Goal: Information Seeking & Learning: Learn about a topic

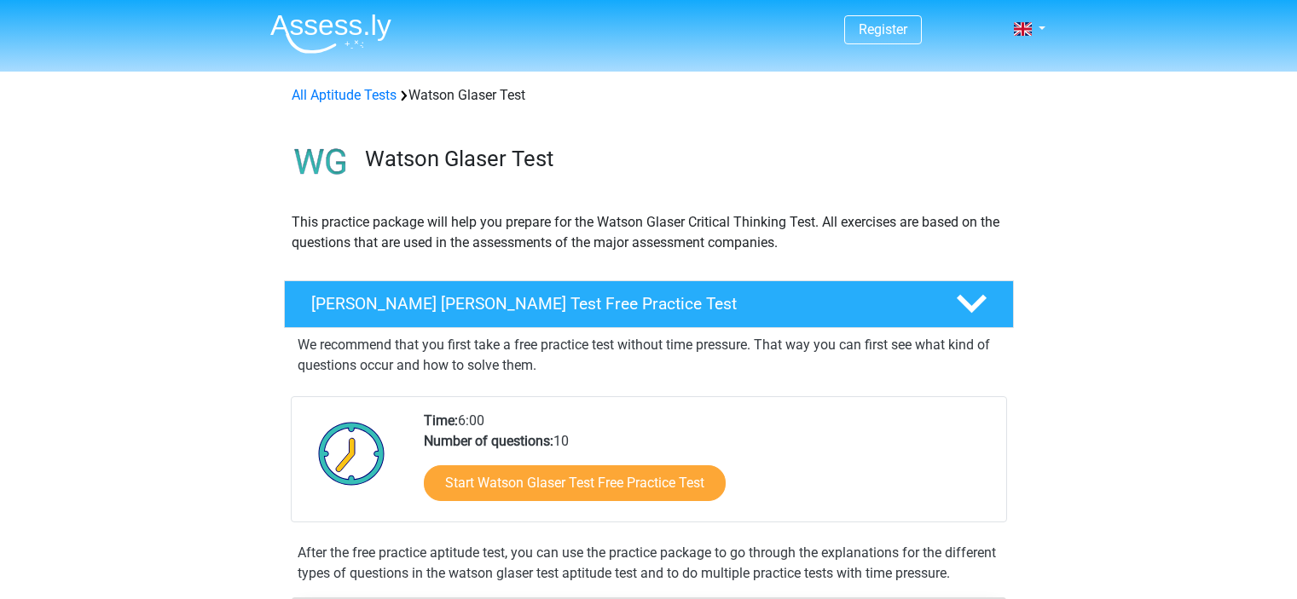
scroll to position [38, 0]
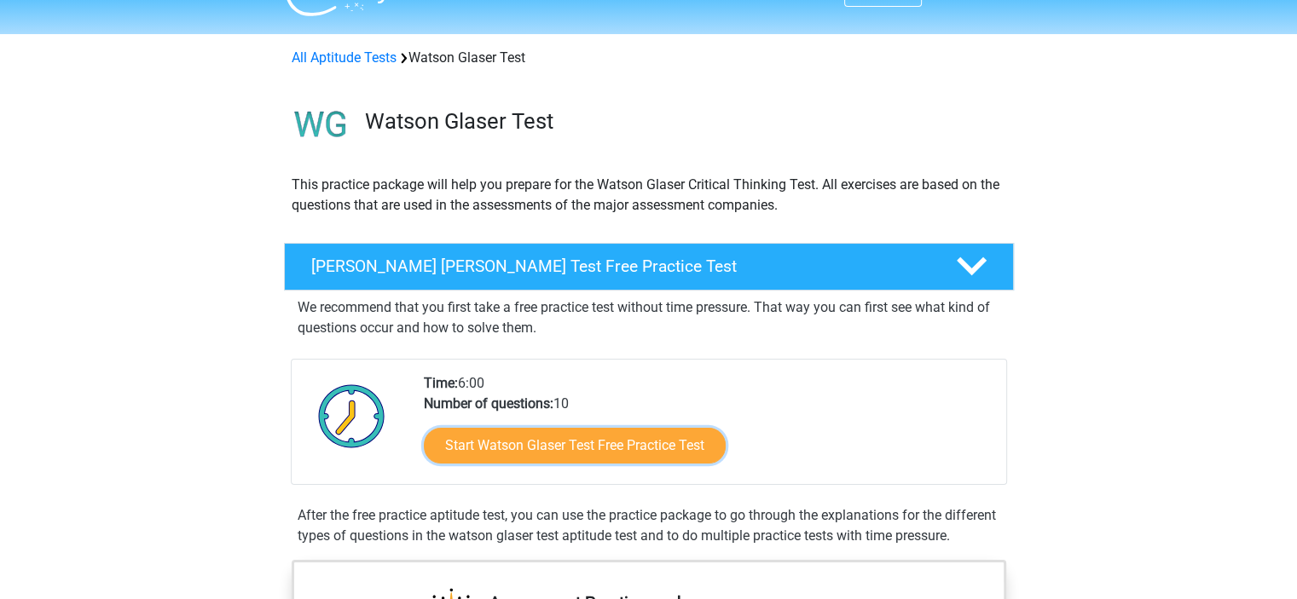
click at [634, 446] on link "Start Watson Glaser Test Free Practice Test" at bounding box center [575, 446] width 302 height 36
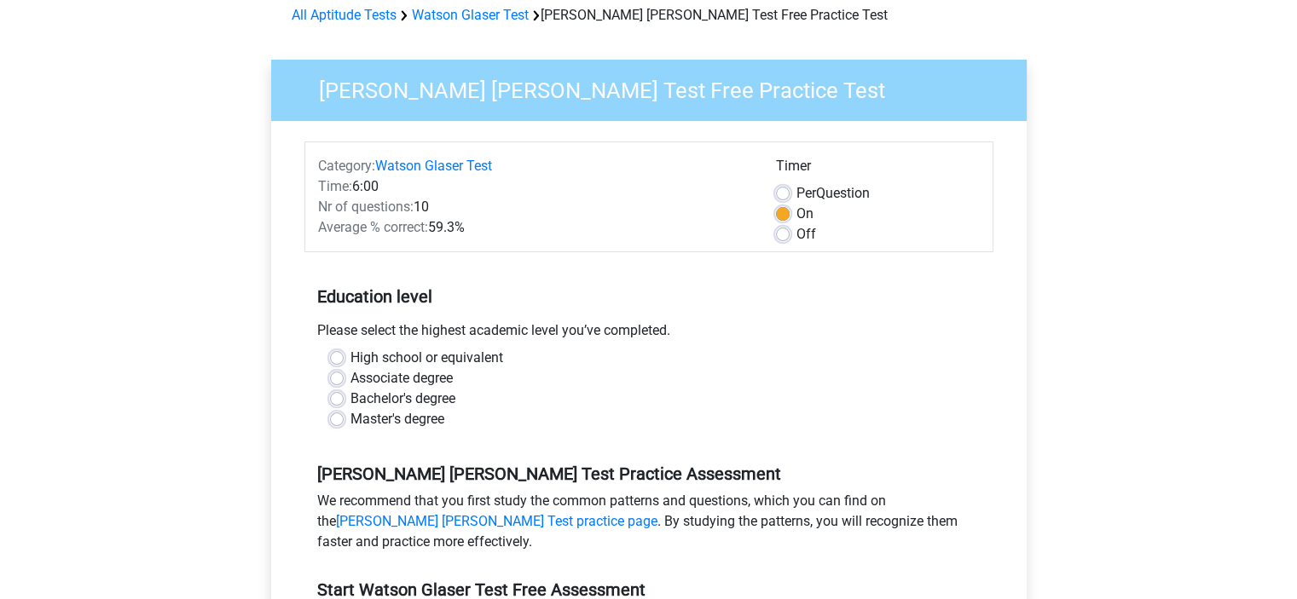
scroll to position [81, 0]
click at [437, 361] on label "High school or equivalent" at bounding box center [426, 357] width 153 height 20
click at [344, 361] on input "High school or equivalent" at bounding box center [337, 355] width 14 height 17
radio input "true"
click at [423, 373] on label "Associate degree" at bounding box center [401, 377] width 102 height 20
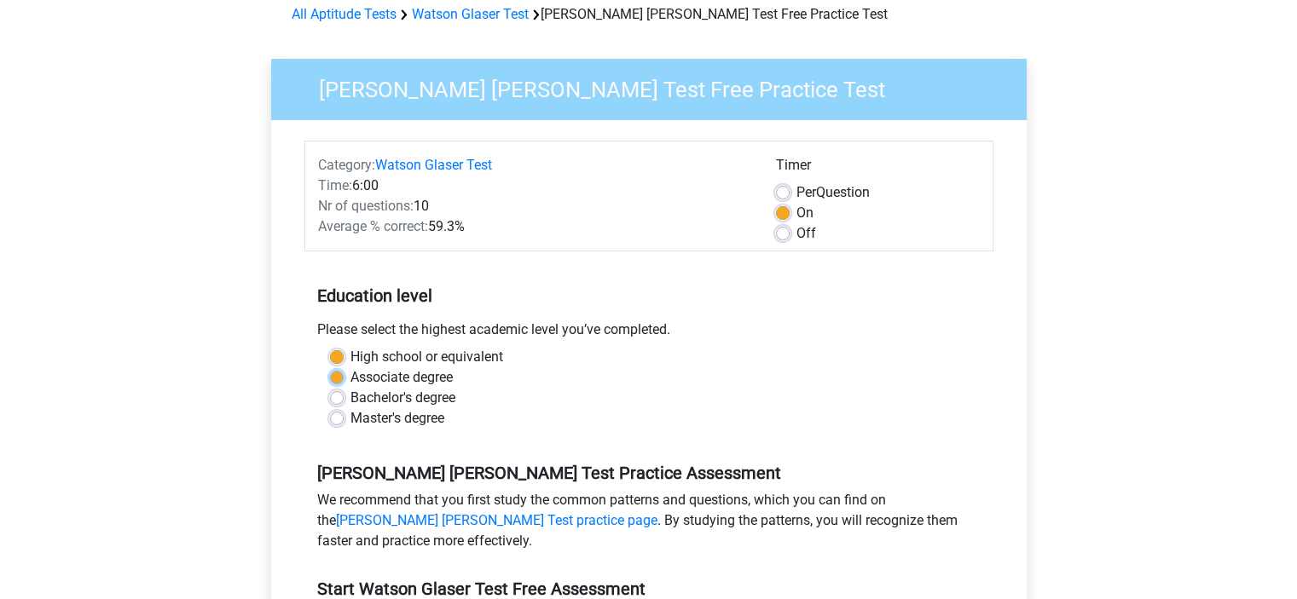
click at [344, 373] on input "Associate degree" at bounding box center [337, 375] width 14 height 17
radio input "true"
click at [409, 396] on label "Bachelor's degree" at bounding box center [402, 398] width 105 height 20
click at [344, 396] on input "Bachelor's degree" at bounding box center [337, 396] width 14 height 17
radio input "true"
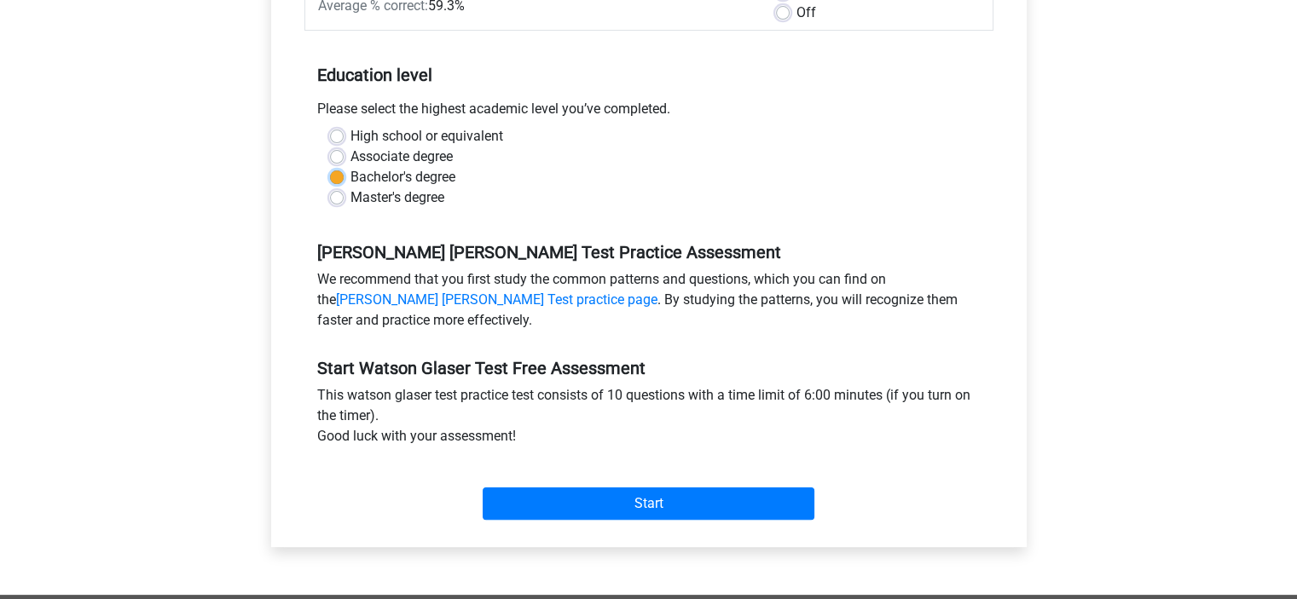
scroll to position [305, 0]
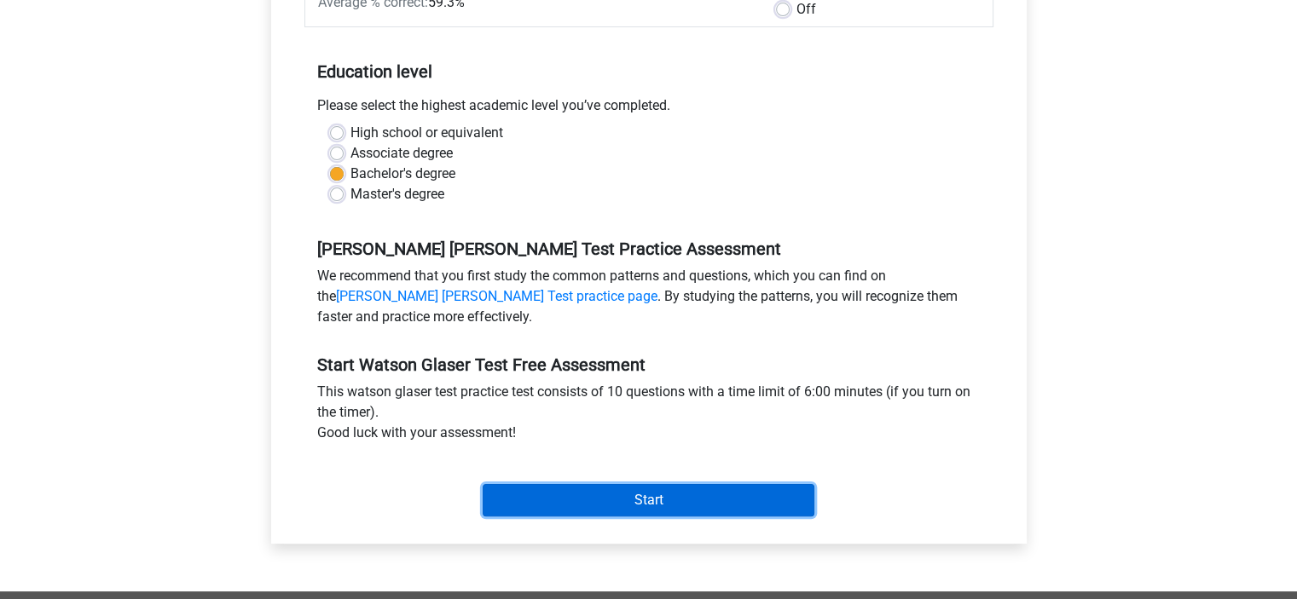
click at [591, 485] on input "Start" at bounding box center [649, 500] width 332 height 32
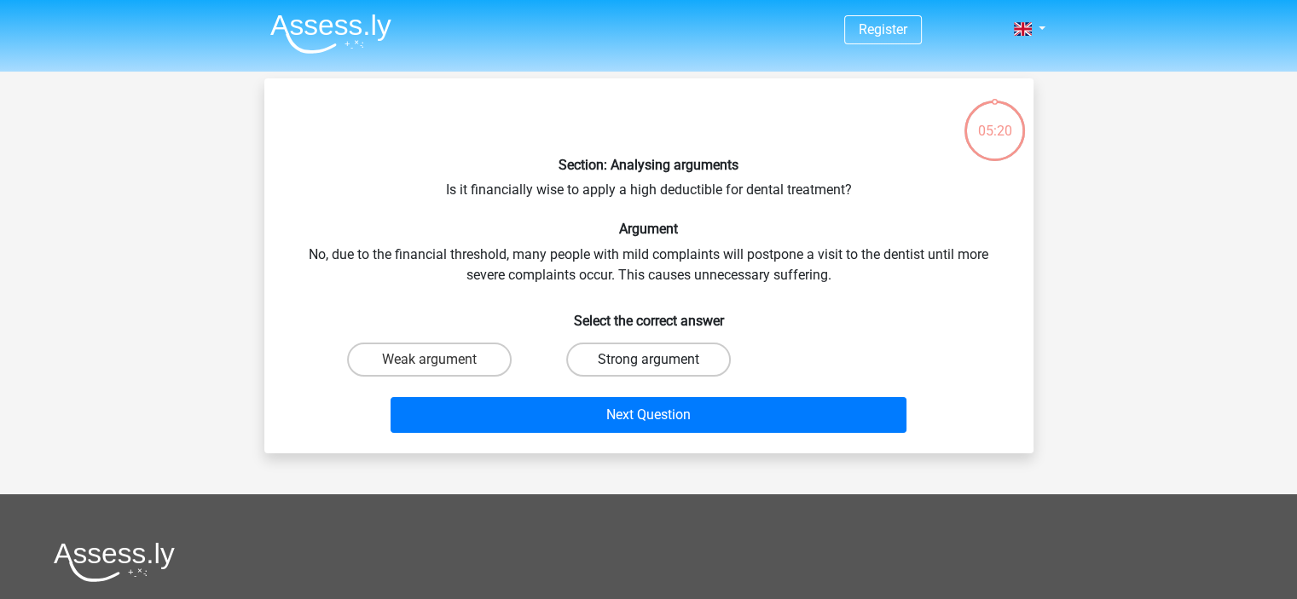
click at [624, 360] on label "Strong argument" at bounding box center [648, 360] width 165 height 34
click at [648, 360] on input "Strong argument" at bounding box center [653, 365] width 11 height 11
radio input "true"
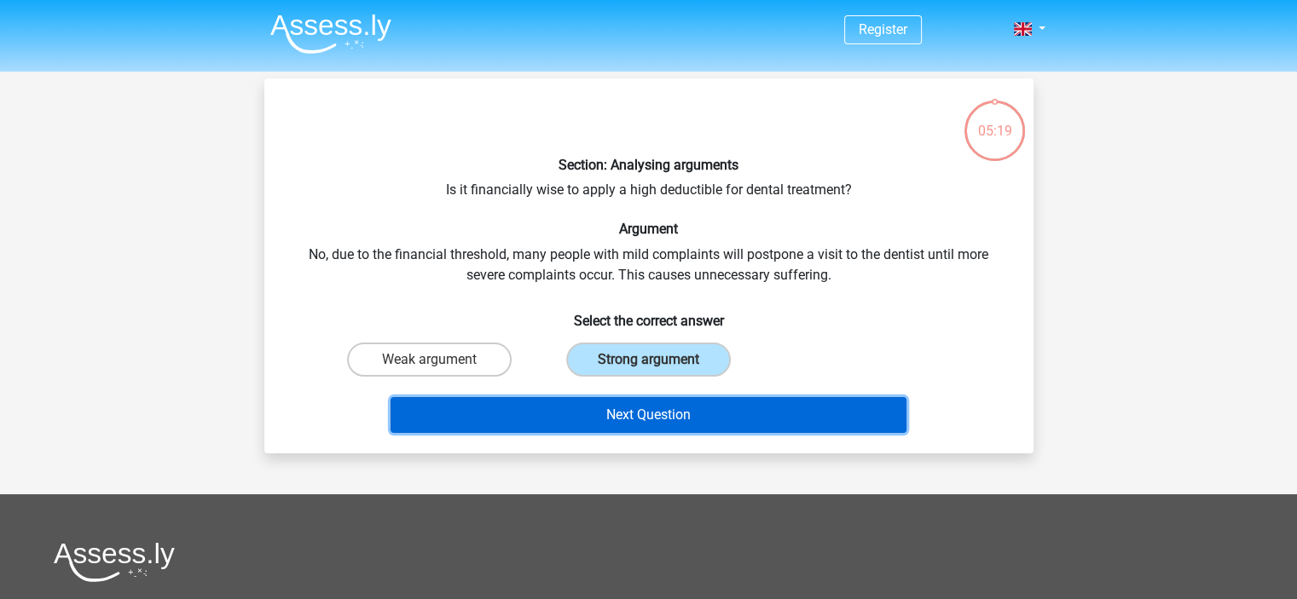
click at [614, 399] on button "Next Question" at bounding box center [649, 415] width 516 height 36
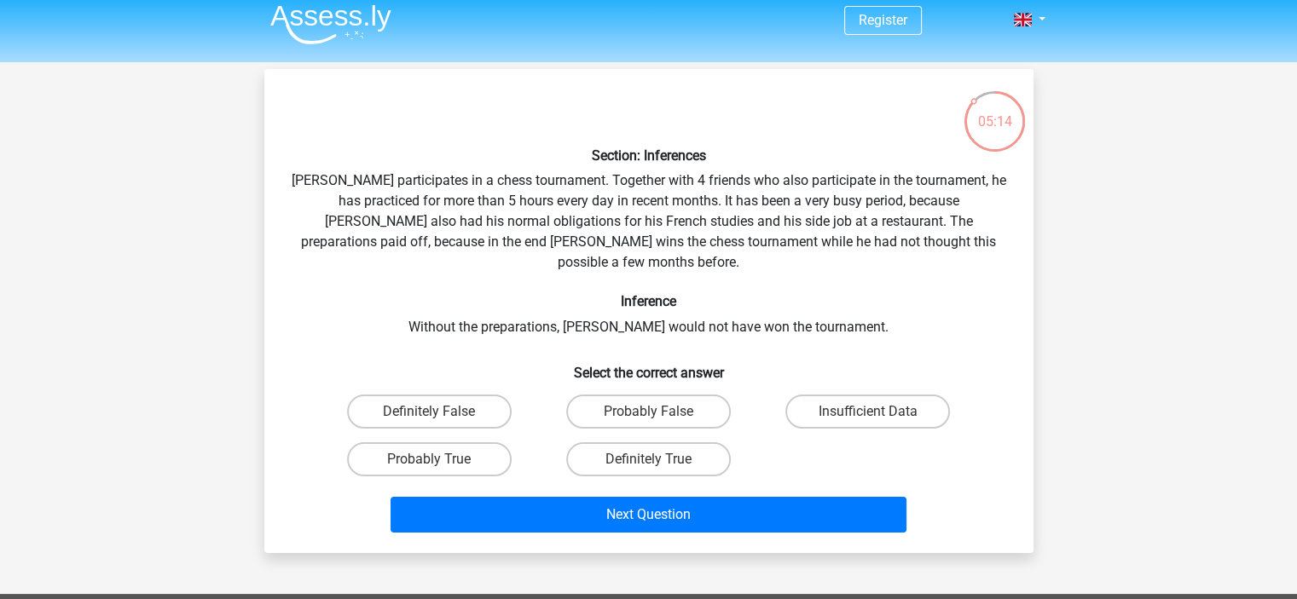
scroll to position [14, 0]
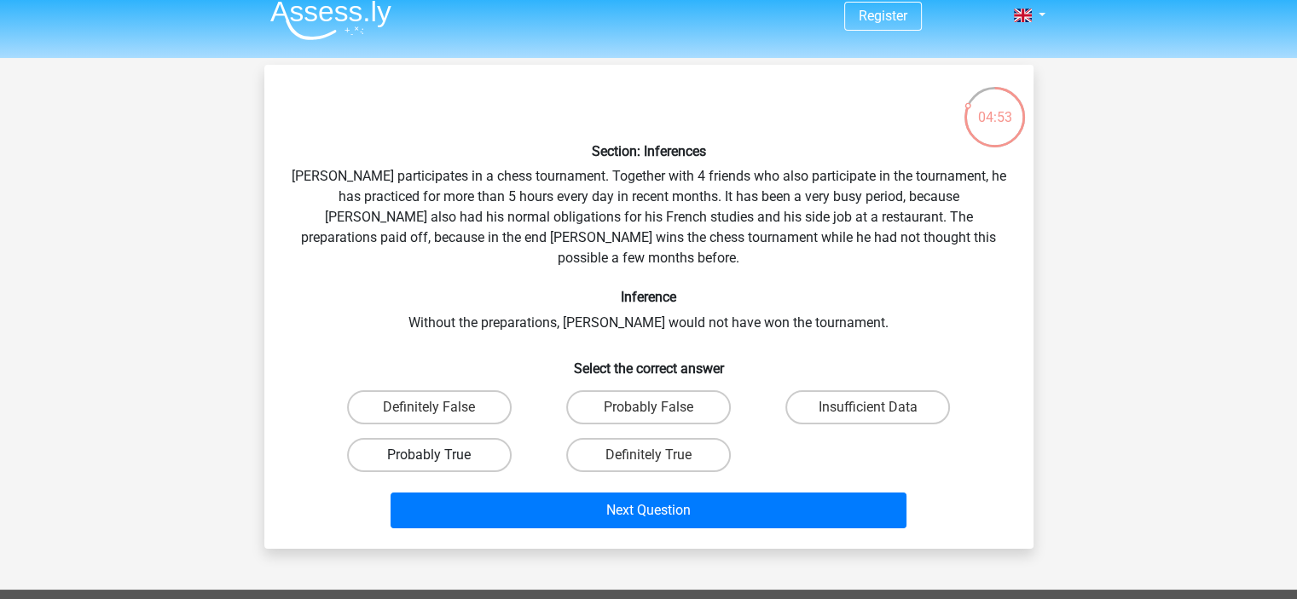
click at [491, 438] on label "Probably True" at bounding box center [429, 455] width 165 height 34
click at [440, 455] on input "Probably True" at bounding box center [434, 460] width 11 height 11
radio input "true"
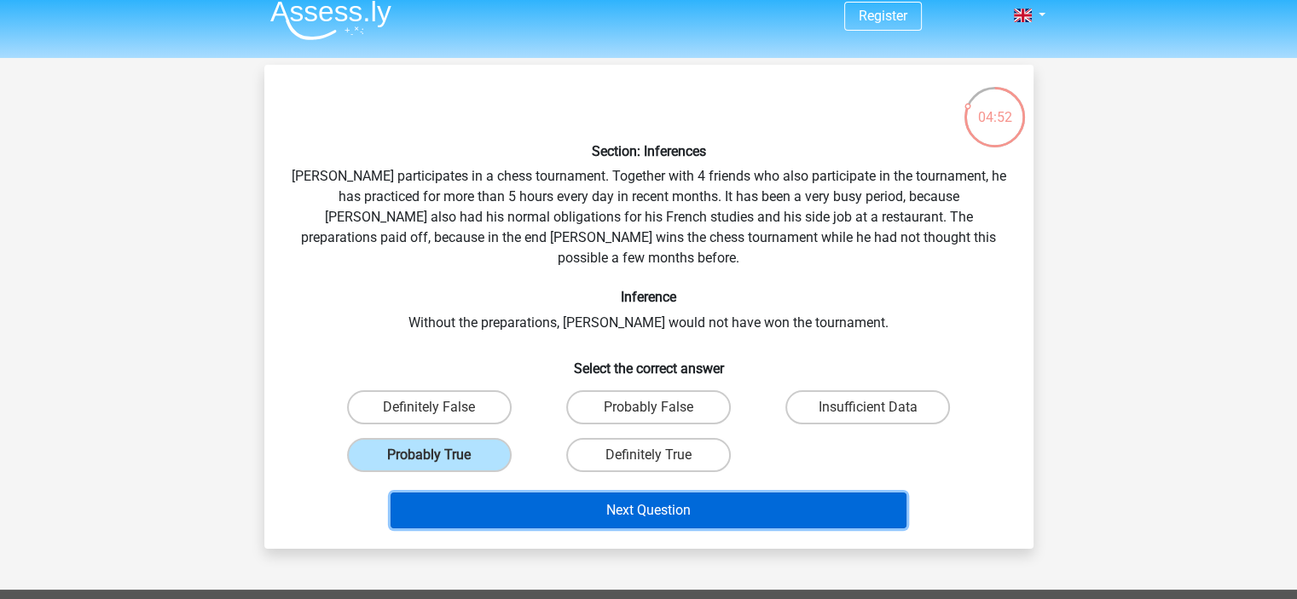
click at [543, 493] on button "Next Question" at bounding box center [649, 511] width 516 height 36
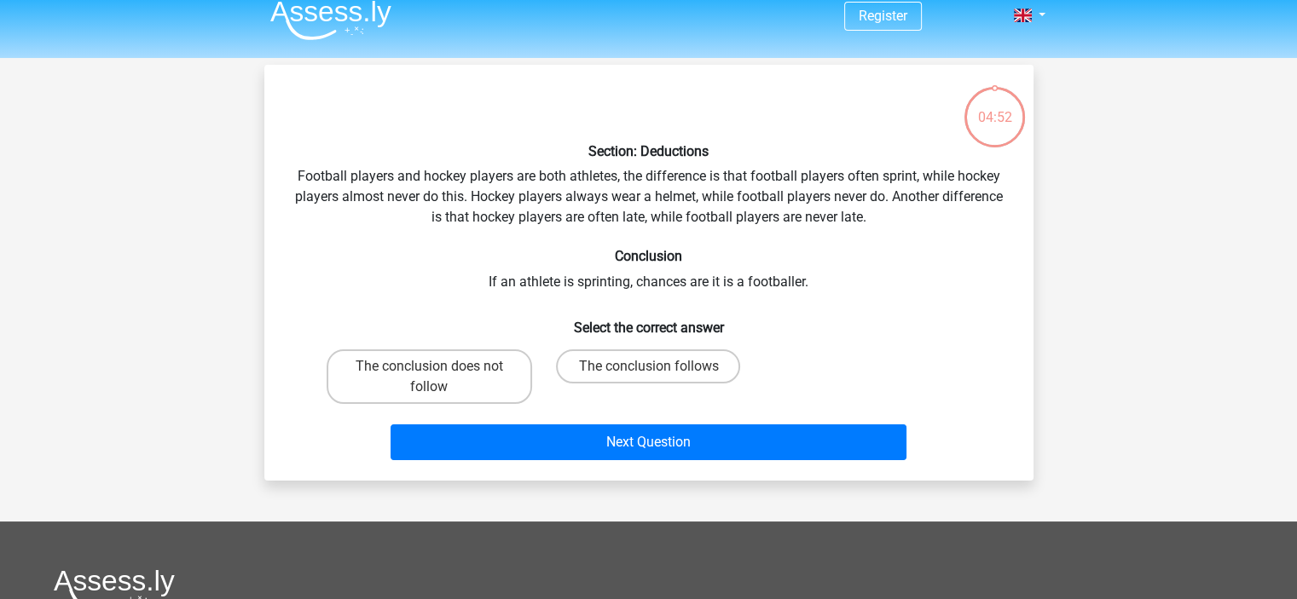
scroll to position [78, 0]
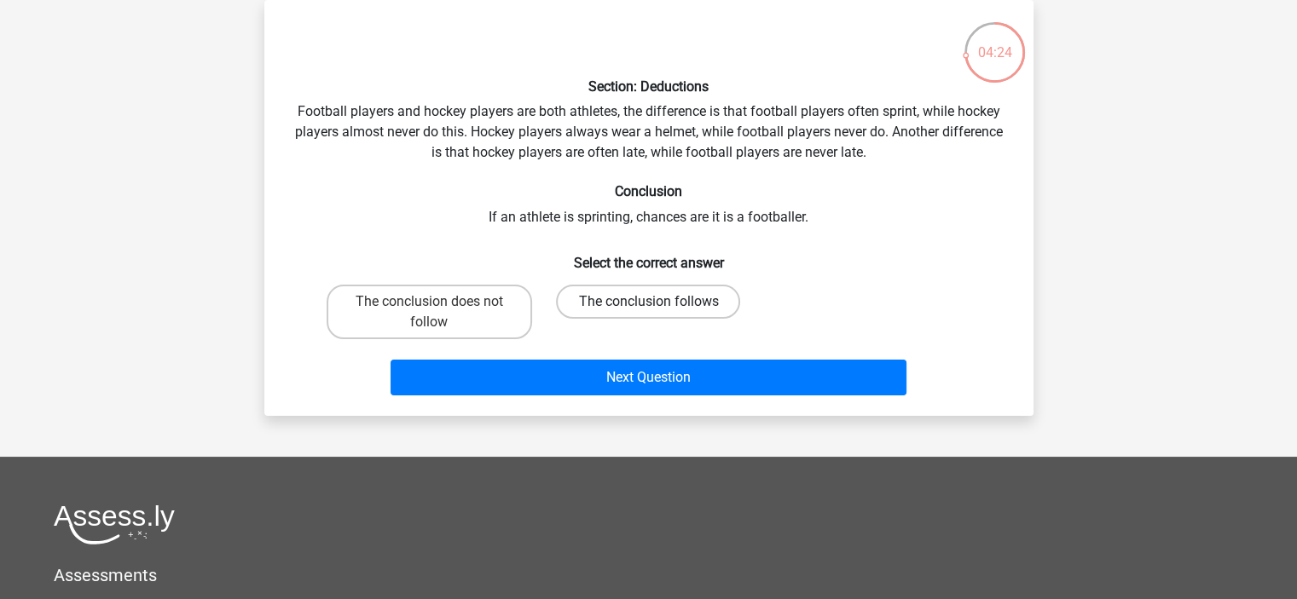
click at [661, 303] on label "The conclusion follows" at bounding box center [648, 302] width 184 height 34
click at [659, 303] on input "The conclusion follows" at bounding box center [653, 307] width 11 height 11
radio input "true"
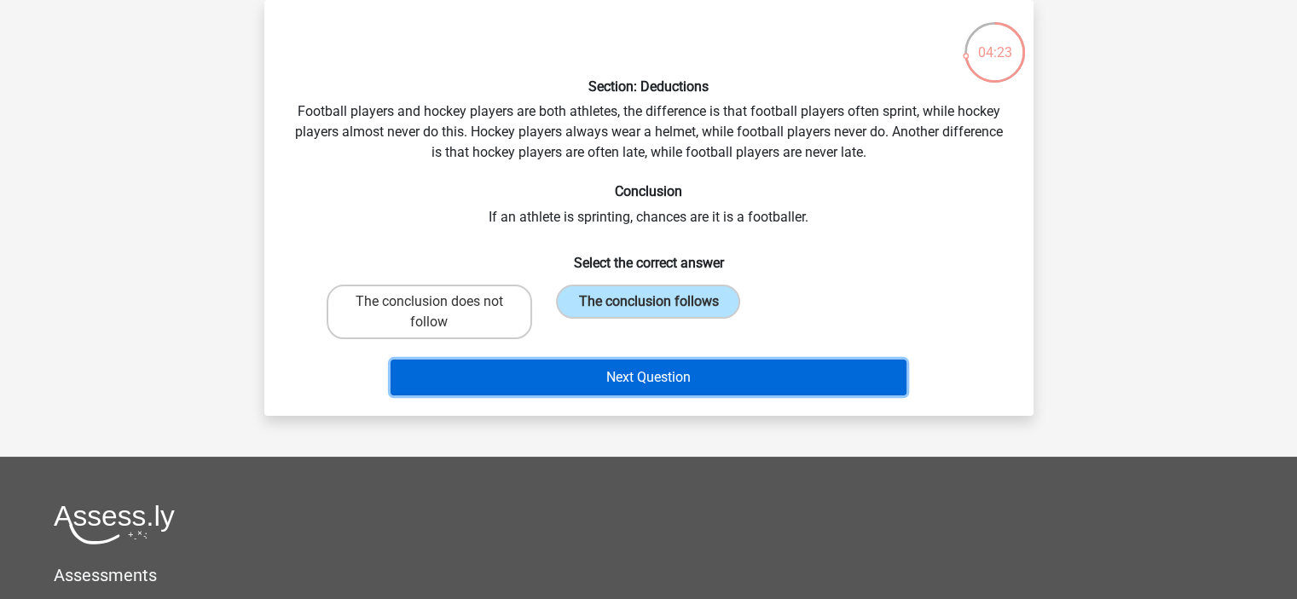
click at [644, 385] on button "Next Question" at bounding box center [649, 378] width 516 height 36
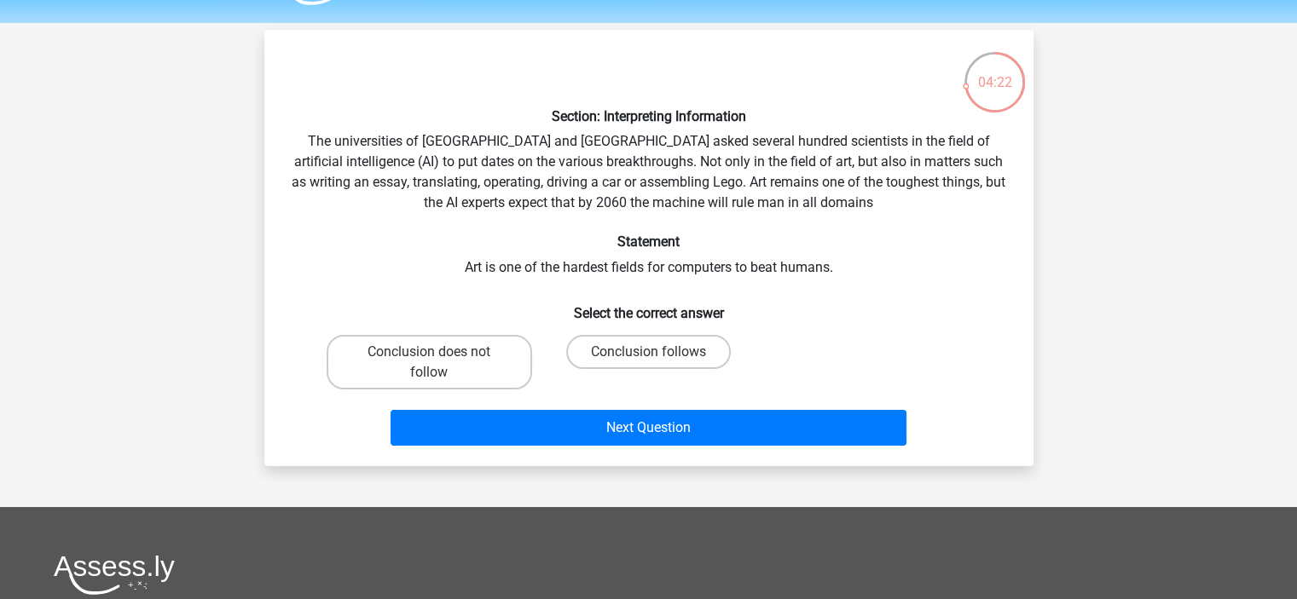
scroll to position [43, 0]
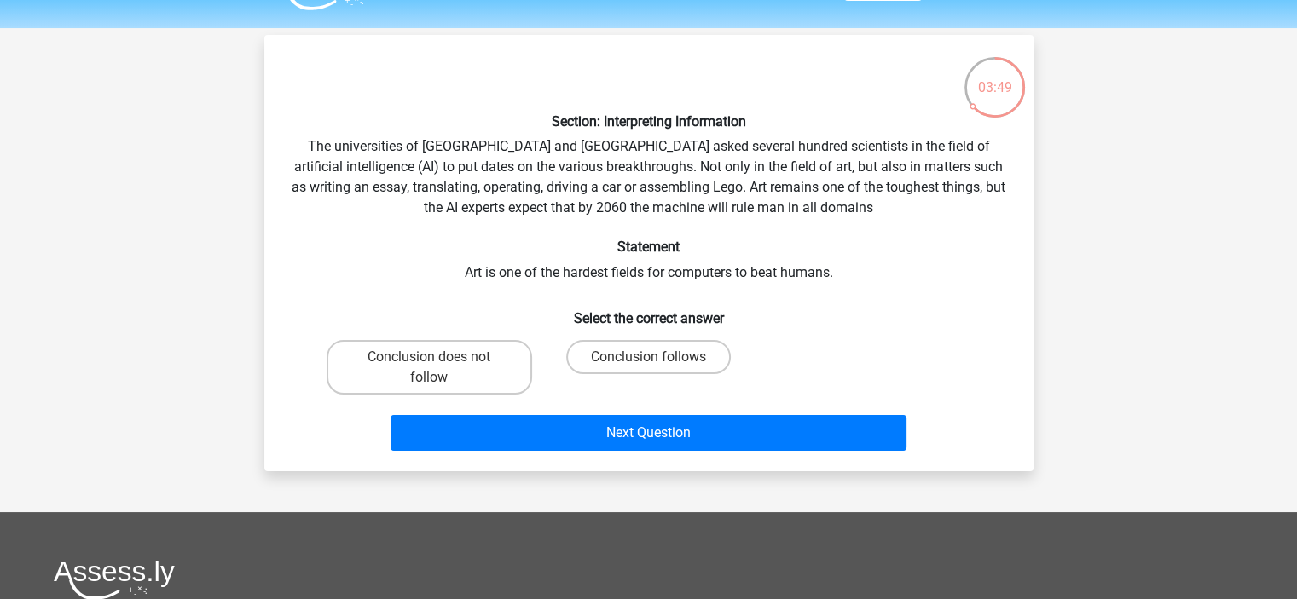
click at [697, 380] on div "Conclusion follows" at bounding box center [648, 367] width 205 height 55
click at [697, 367] on label "Conclusion follows" at bounding box center [648, 357] width 165 height 34
click at [659, 367] on input "Conclusion follows" at bounding box center [653, 362] width 11 height 11
radio input "true"
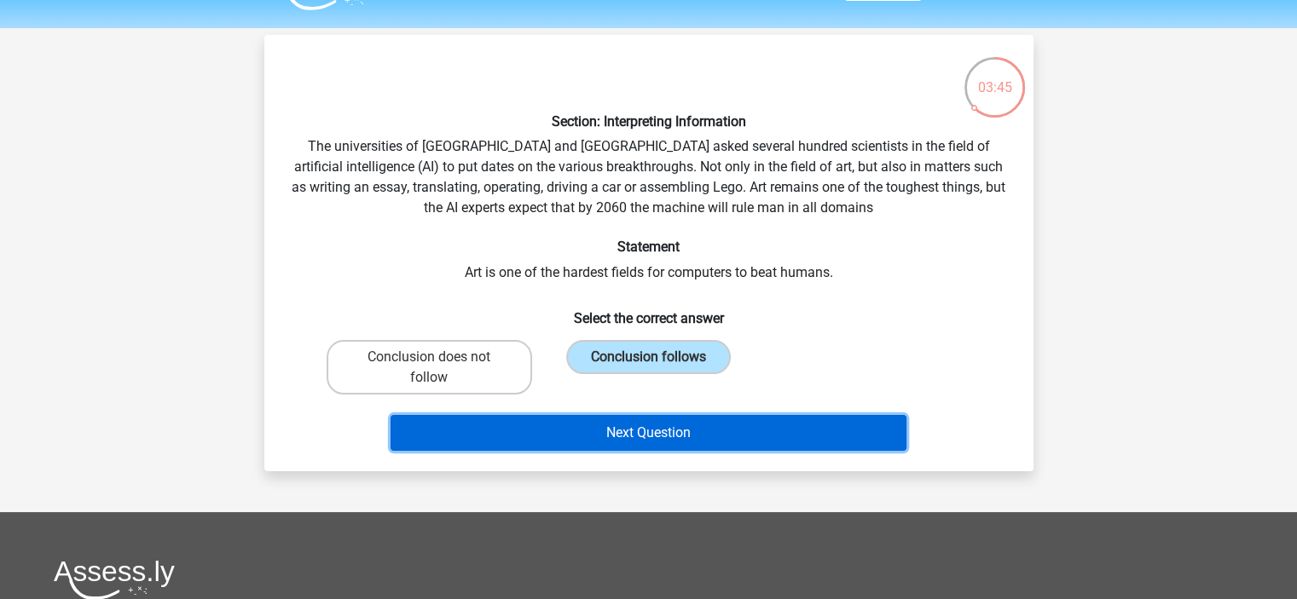
click at [703, 436] on button "Next Question" at bounding box center [649, 433] width 516 height 36
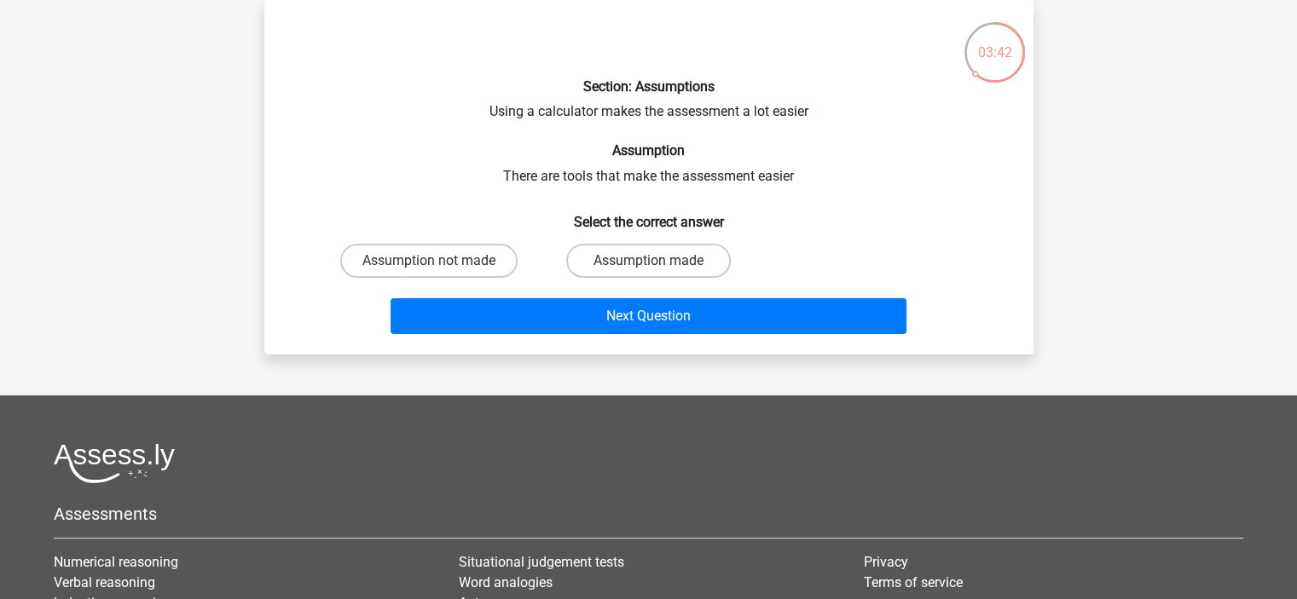
scroll to position [0, 0]
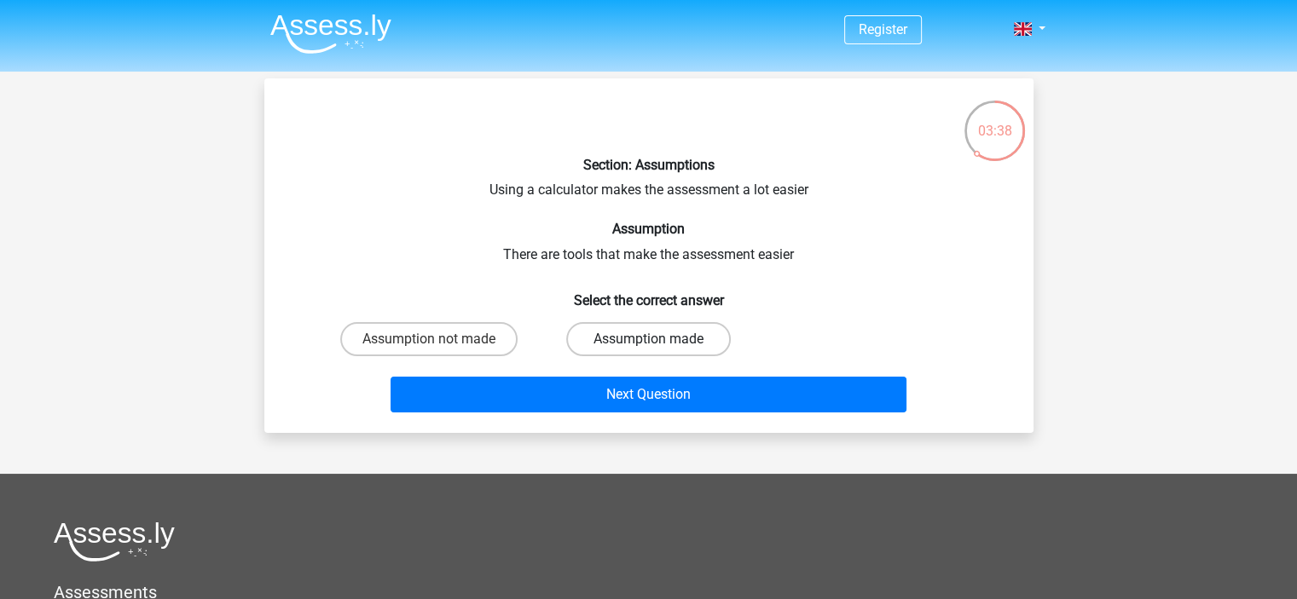
click at [679, 344] on label "Assumption made" at bounding box center [648, 339] width 165 height 34
click at [659, 344] on input "Assumption made" at bounding box center [653, 344] width 11 height 11
radio input "true"
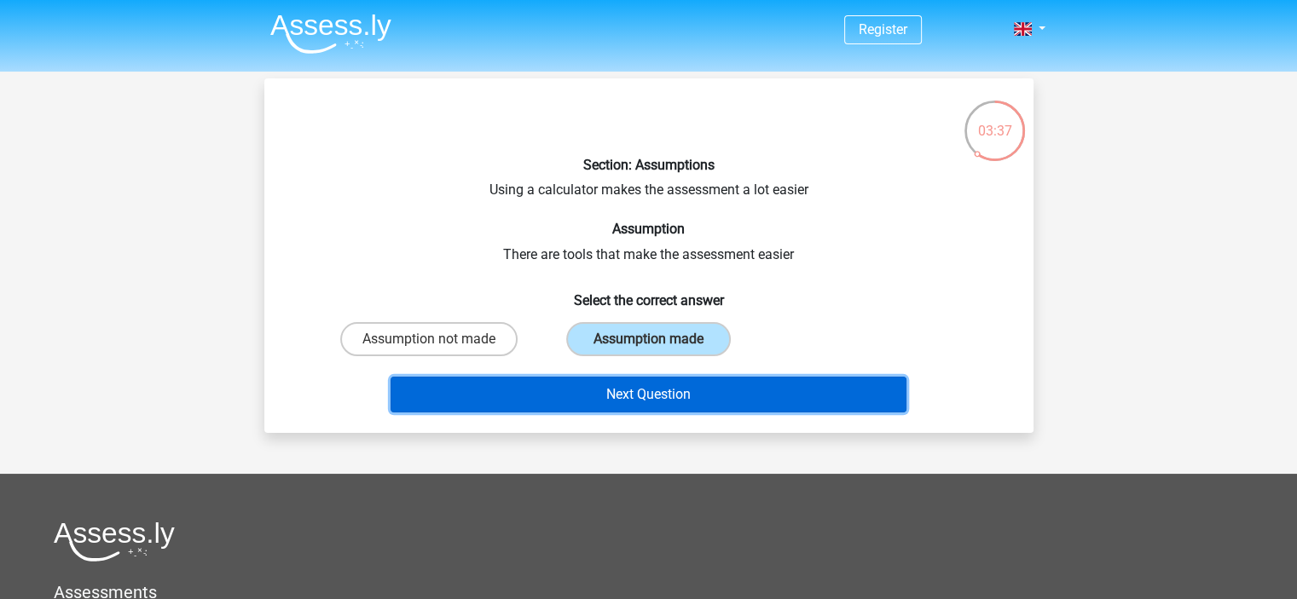
click at [647, 404] on button "Next Question" at bounding box center [649, 395] width 516 height 36
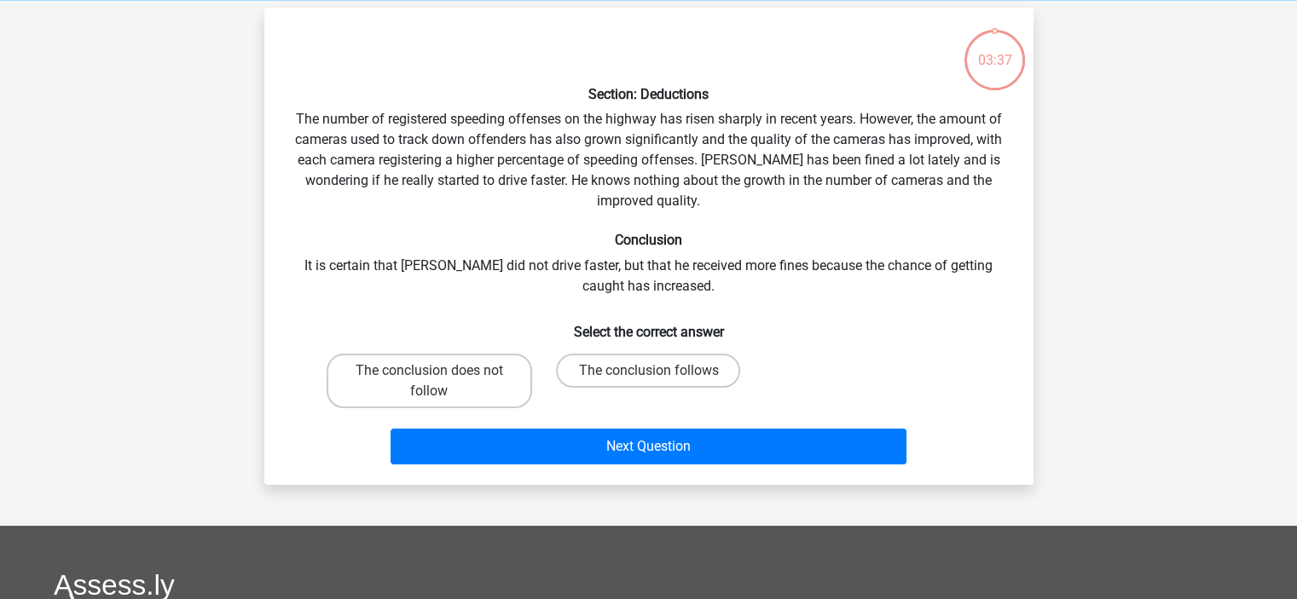
scroll to position [78, 0]
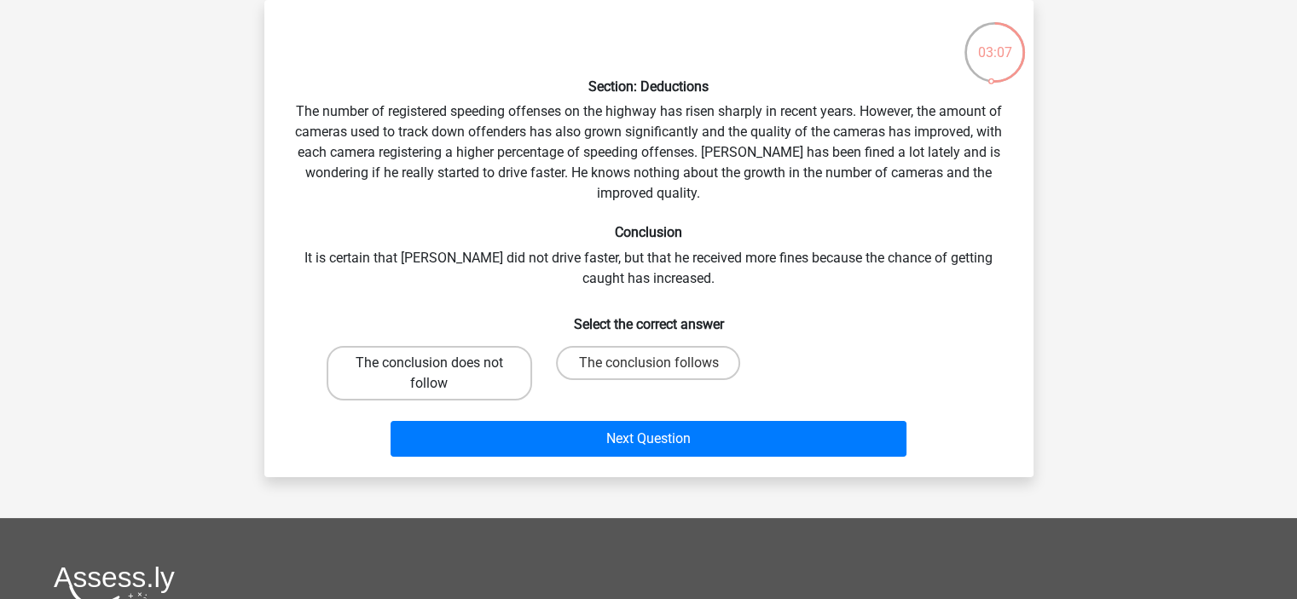
click at [492, 378] on label "The conclusion does not follow" at bounding box center [429, 373] width 205 height 55
click at [440, 374] on input "The conclusion does not follow" at bounding box center [434, 368] width 11 height 11
radio input "true"
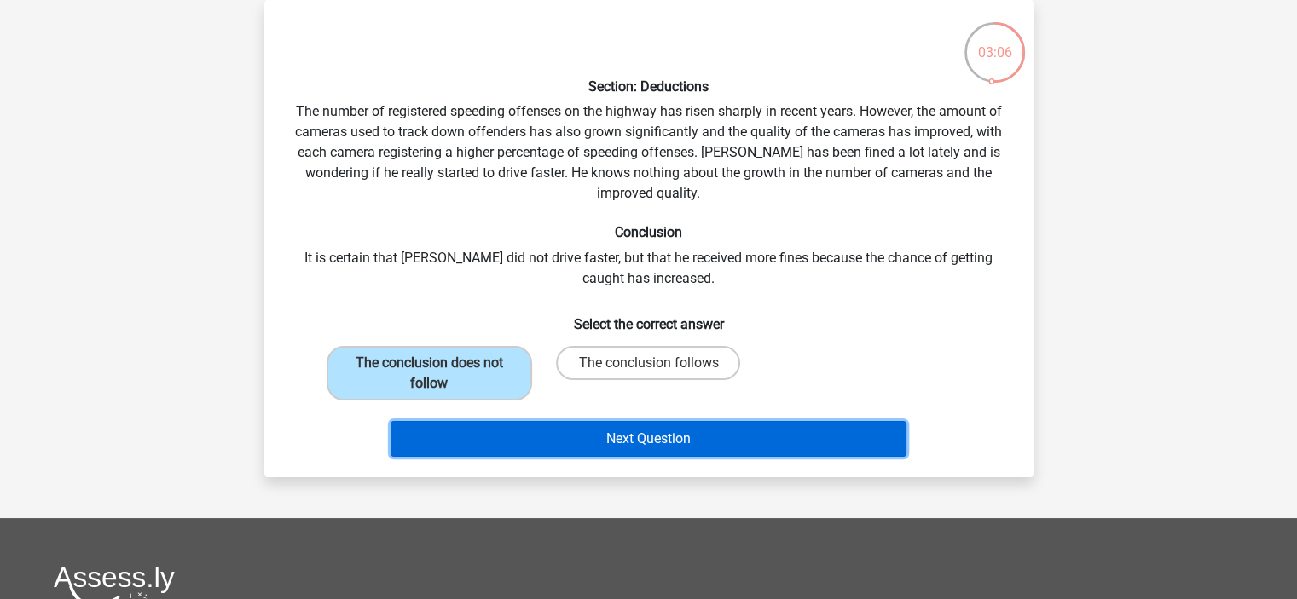
click at [679, 435] on button "Next Question" at bounding box center [649, 439] width 516 height 36
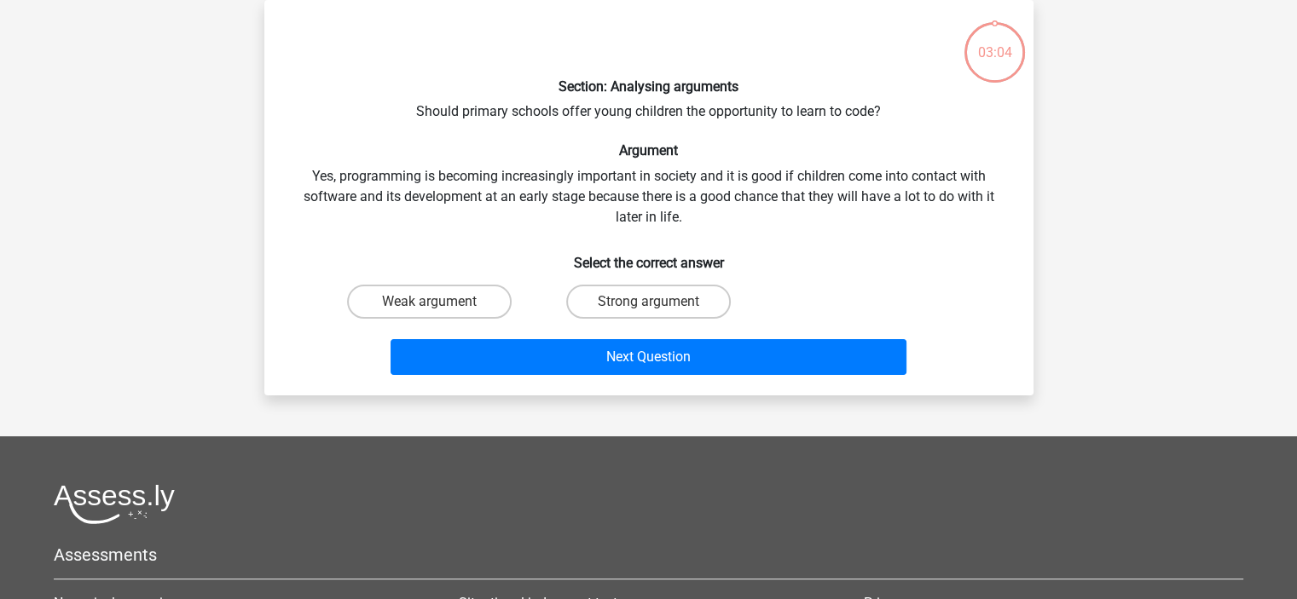
scroll to position [0, 0]
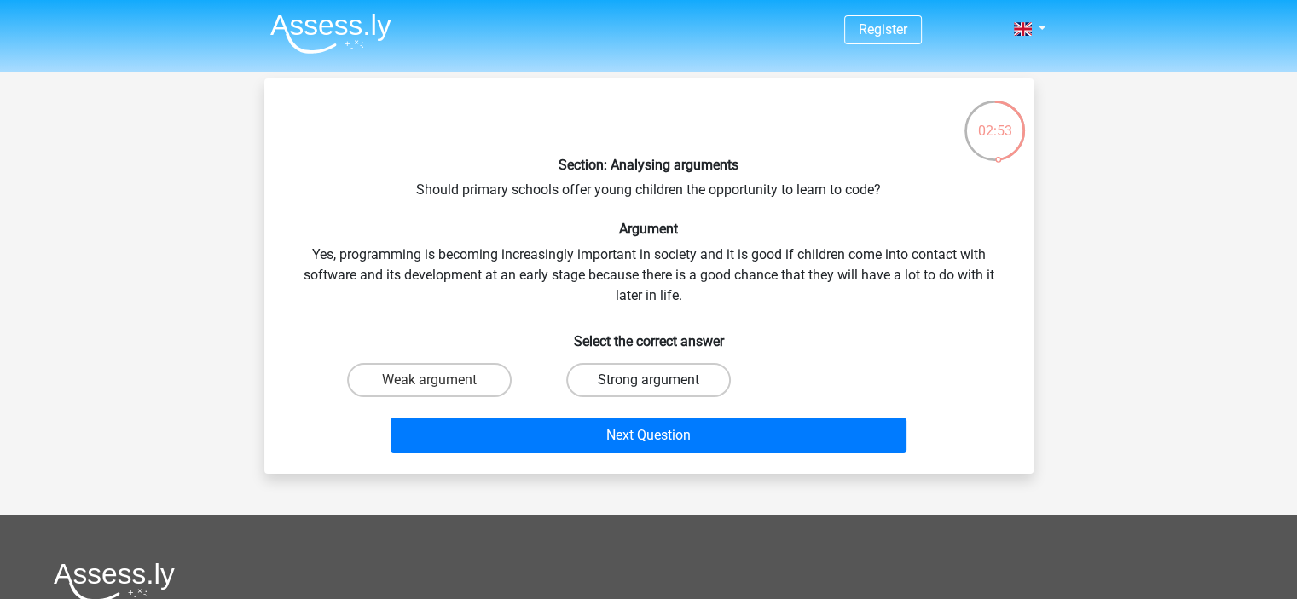
click at [668, 379] on label "Strong argument" at bounding box center [648, 380] width 165 height 34
click at [659, 380] on input "Strong argument" at bounding box center [653, 385] width 11 height 11
radio input "true"
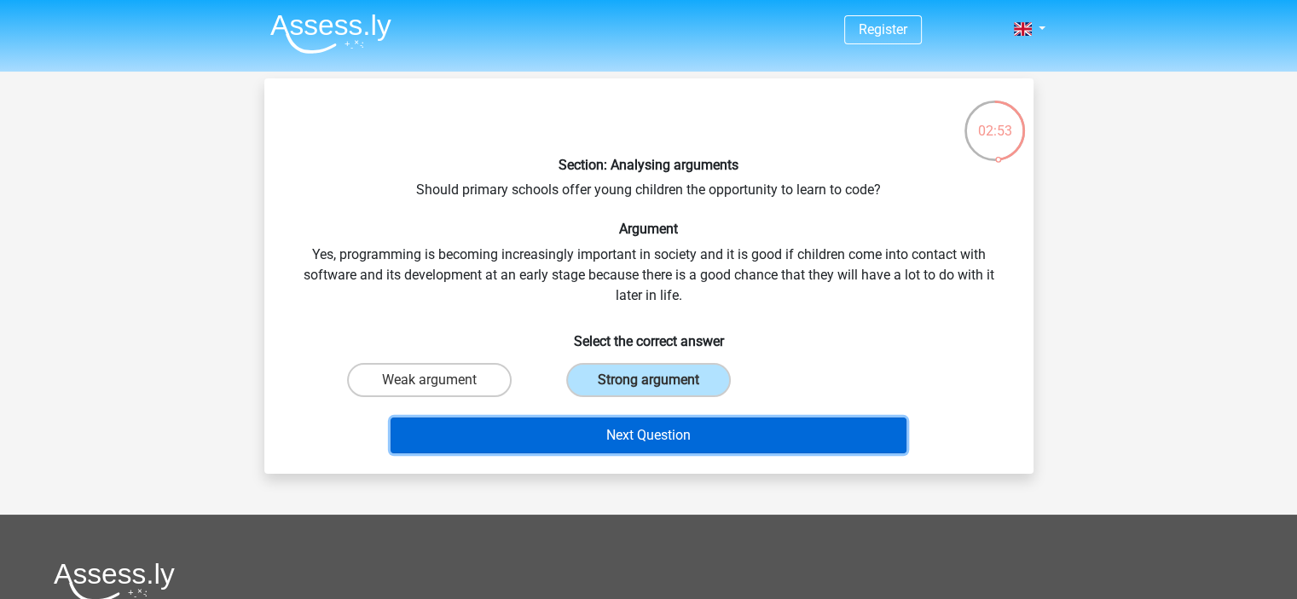
click at [670, 440] on button "Next Question" at bounding box center [649, 436] width 516 height 36
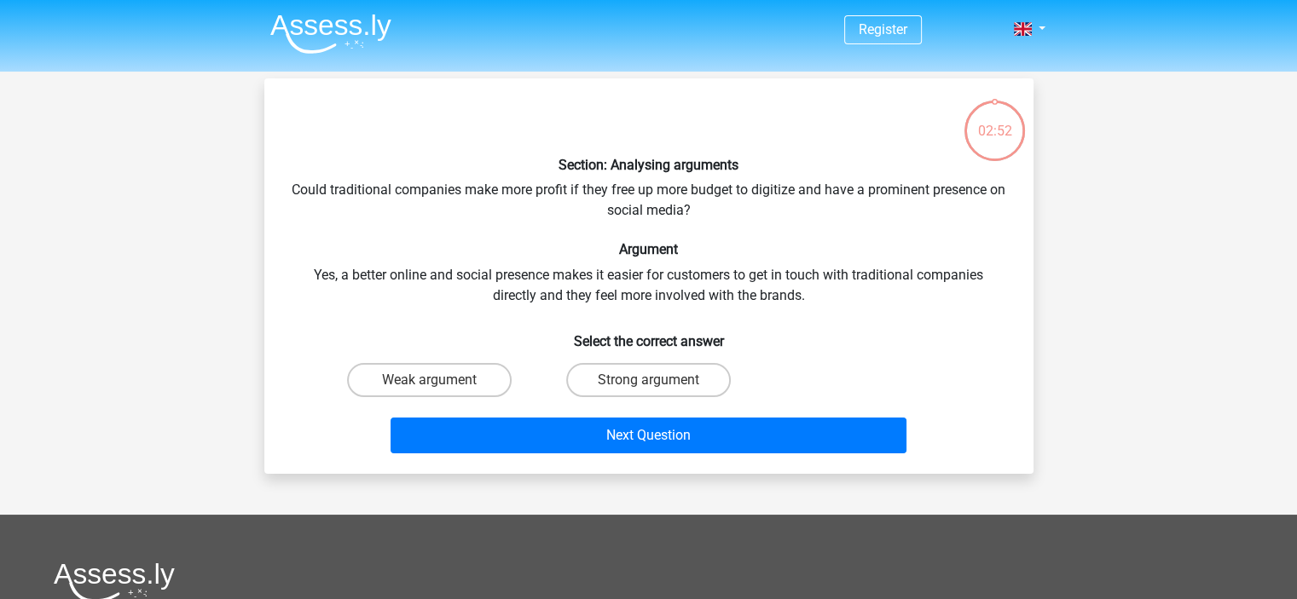
scroll to position [78, 0]
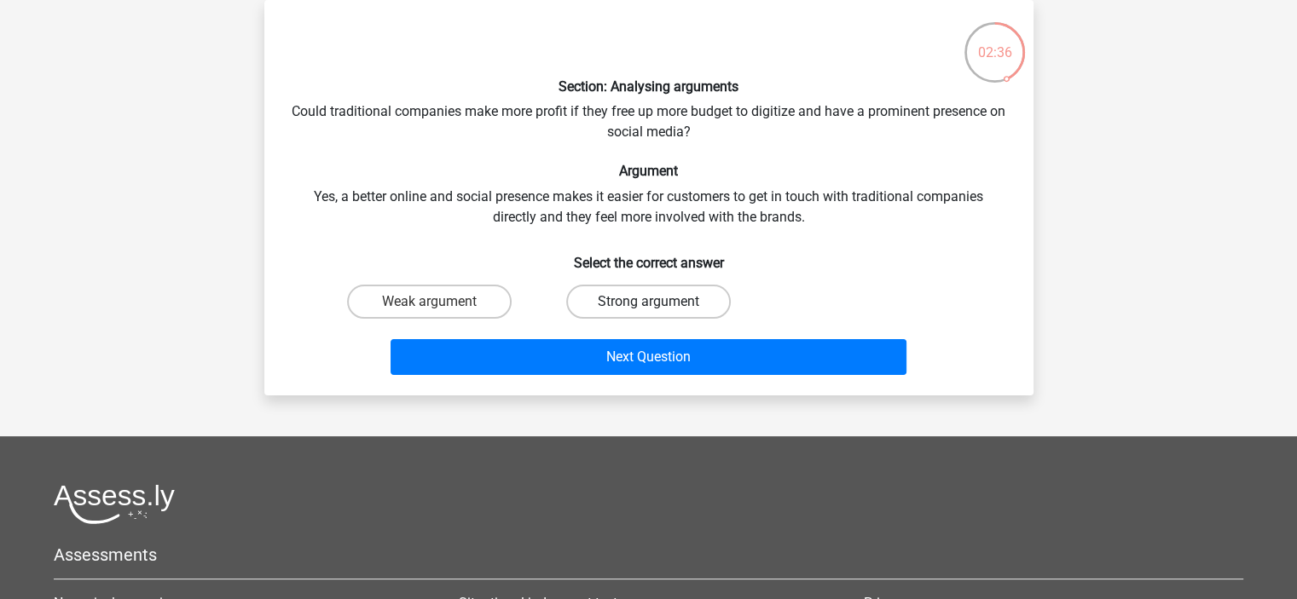
click at [626, 292] on label "Strong argument" at bounding box center [648, 302] width 165 height 34
click at [648, 302] on input "Strong argument" at bounding box center [653, 307] width 11 height 11
radio input "true"
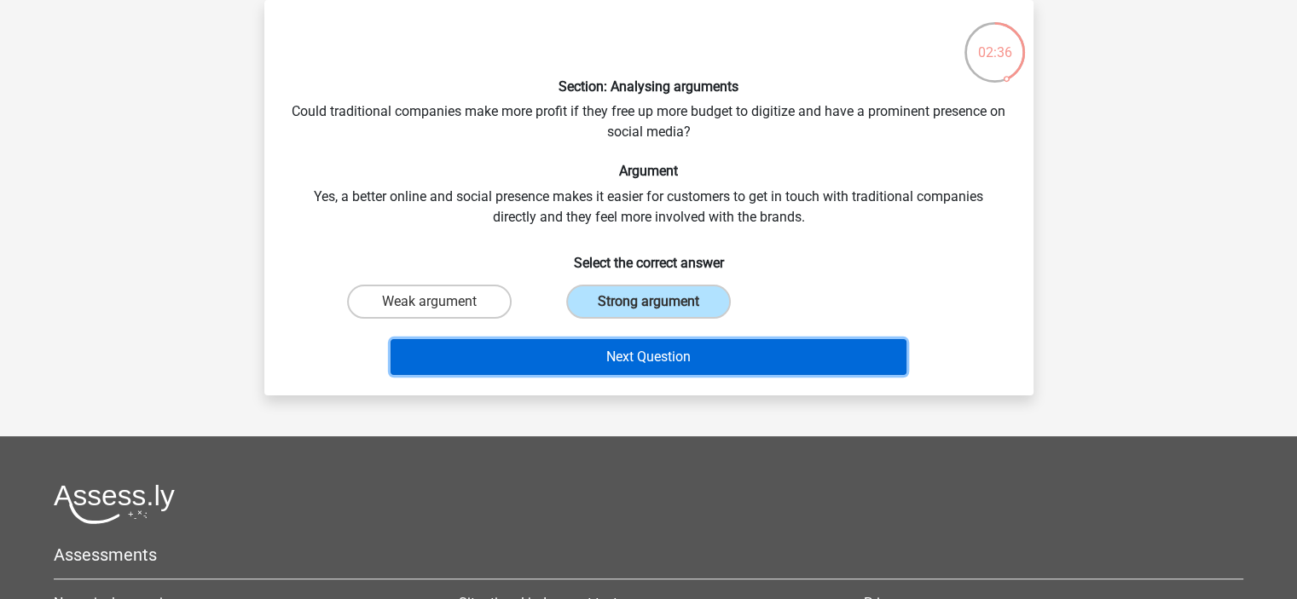
click at [622, 346] on button "Next Question" at bounding box center [649, 357] width 516 height 36
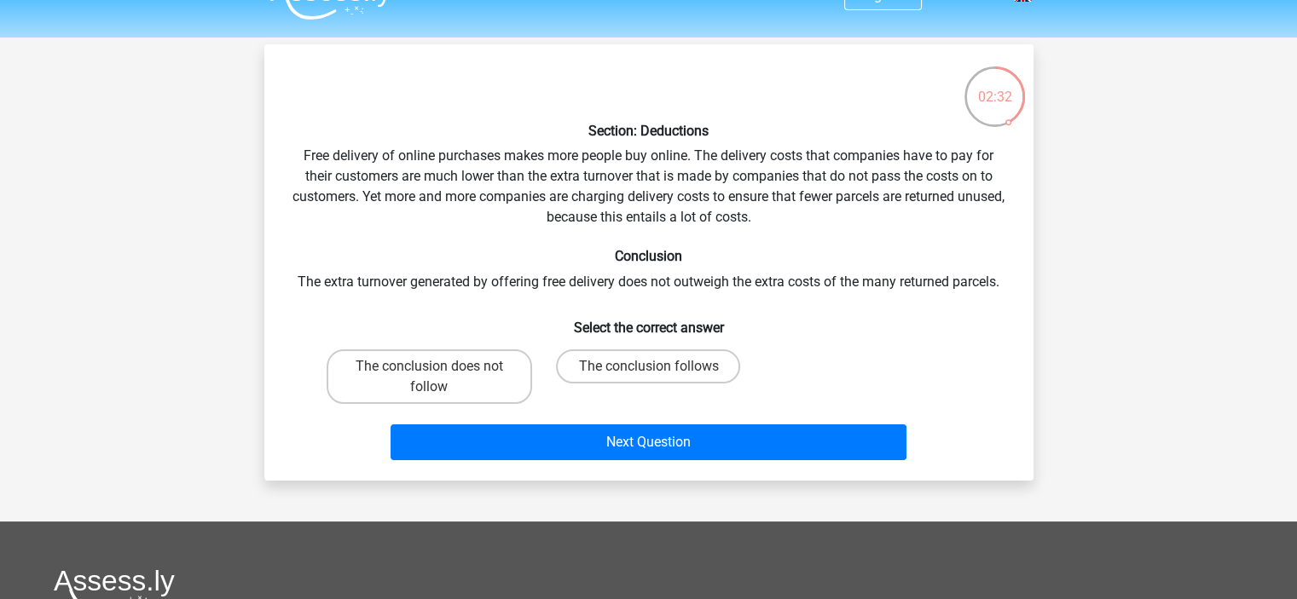
scroll to position [54, 0]
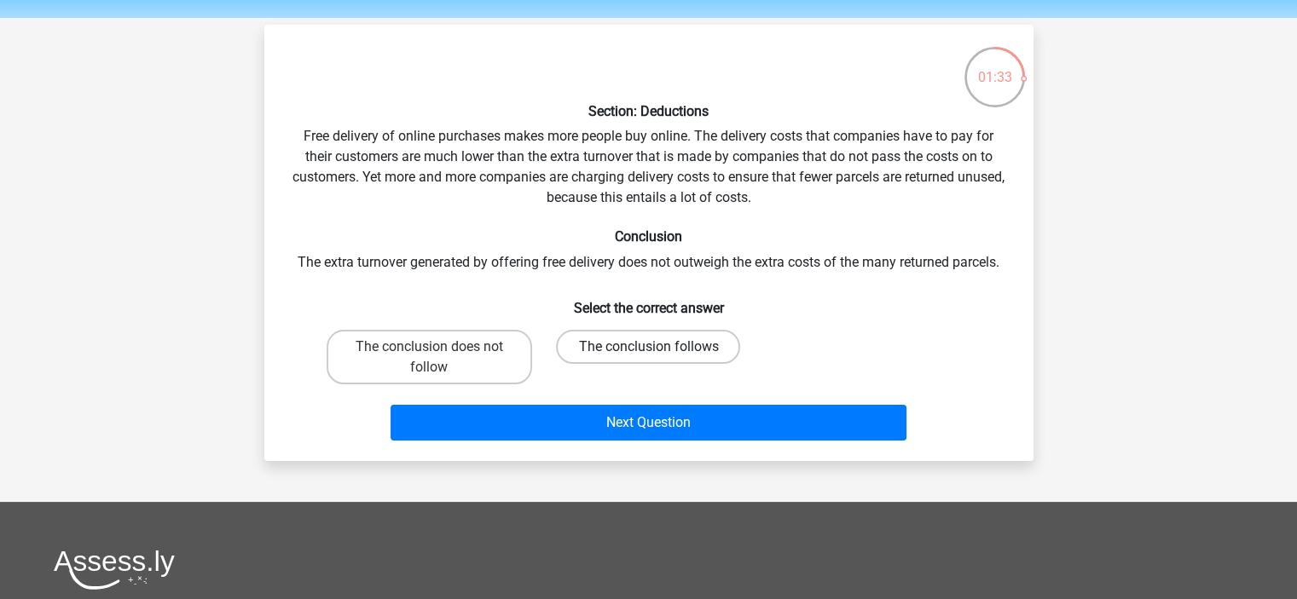
click at [576, 341] on label "The conclusion follows" at bounding box center [648, 347] width 184 height 34
click at [648, 347] on input "The conclusion follows" at bounding box center [653, 352] width 11 height 11
radio input "true"
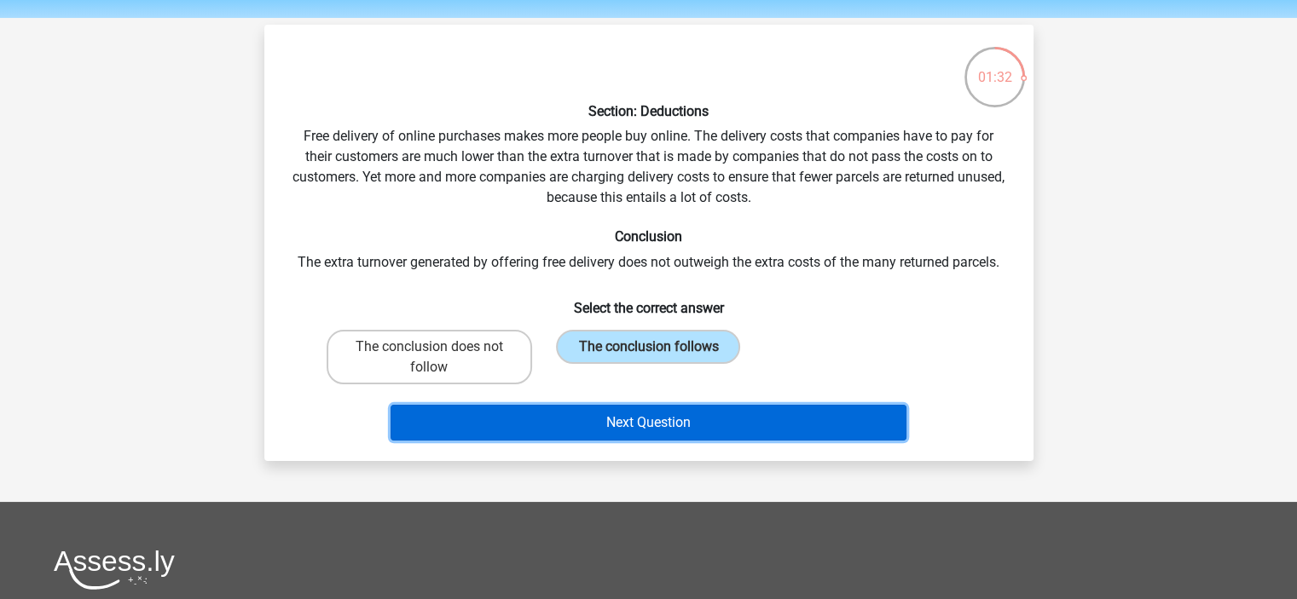
click at [587, 423] on button "Next Question" at bounding box center [649, 423] width 516 height 36
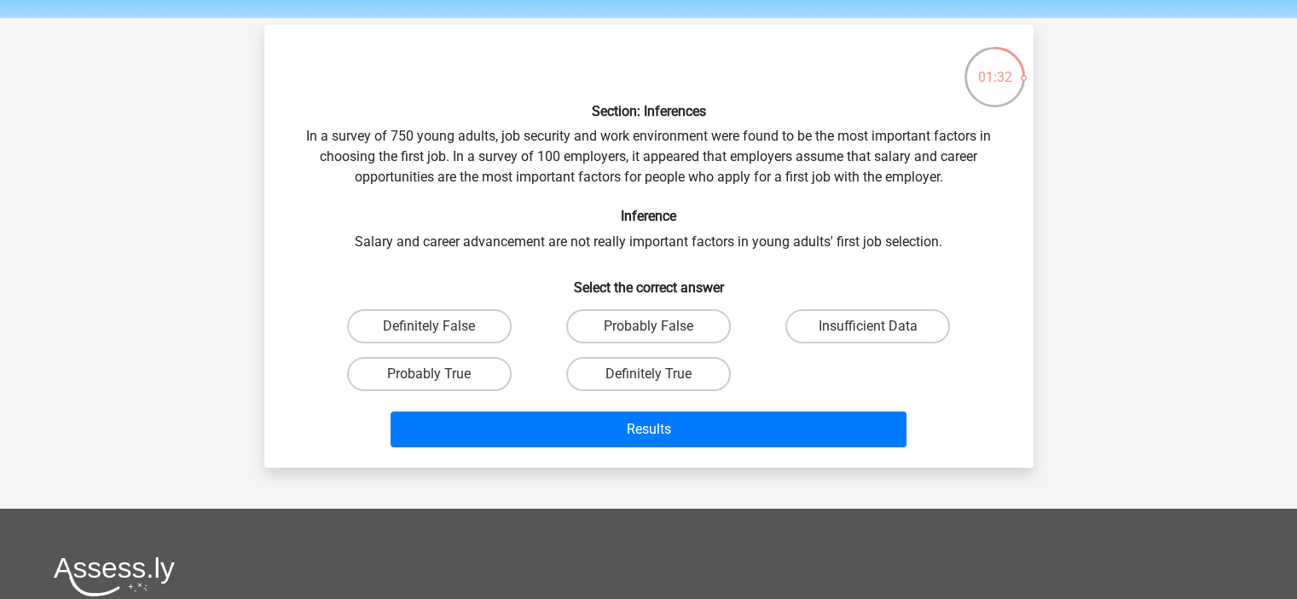
scroll to position [78, 0]
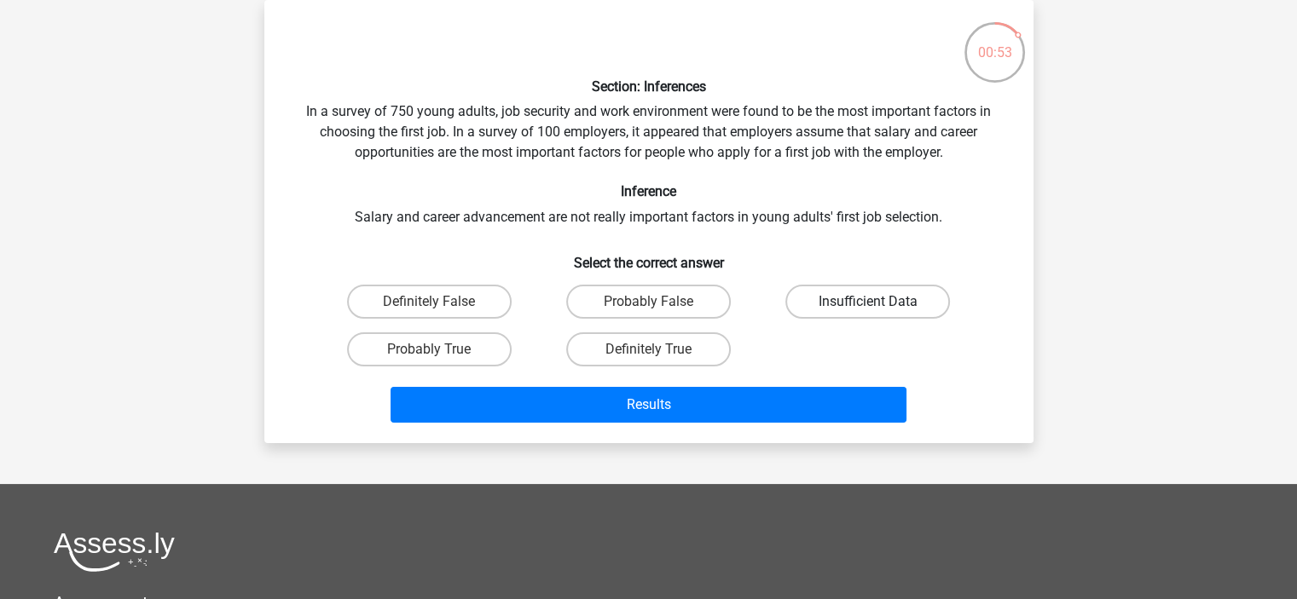
click at [845, 298] on label "Insufficient Data" at bounding box center [867, 302] width 165 height 34
click at [868, 302] on input "Insufficient Data" at bounding box center [873, 307] width 11 height 11
radio input "true"
click at [682, 298] on label "Probably False" at bounding box center [648, 302] width 165 height 34
click at [659, 302] on input "Probably False" at bounding box center [653, 307] width 11 height 11
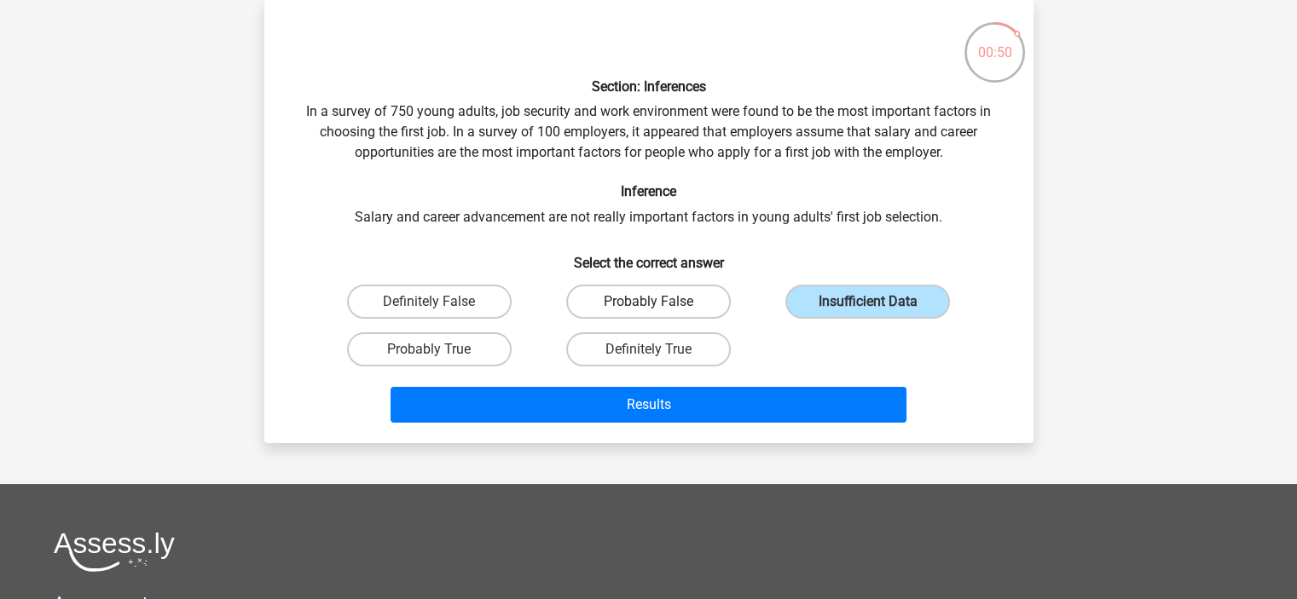
radio input "true"
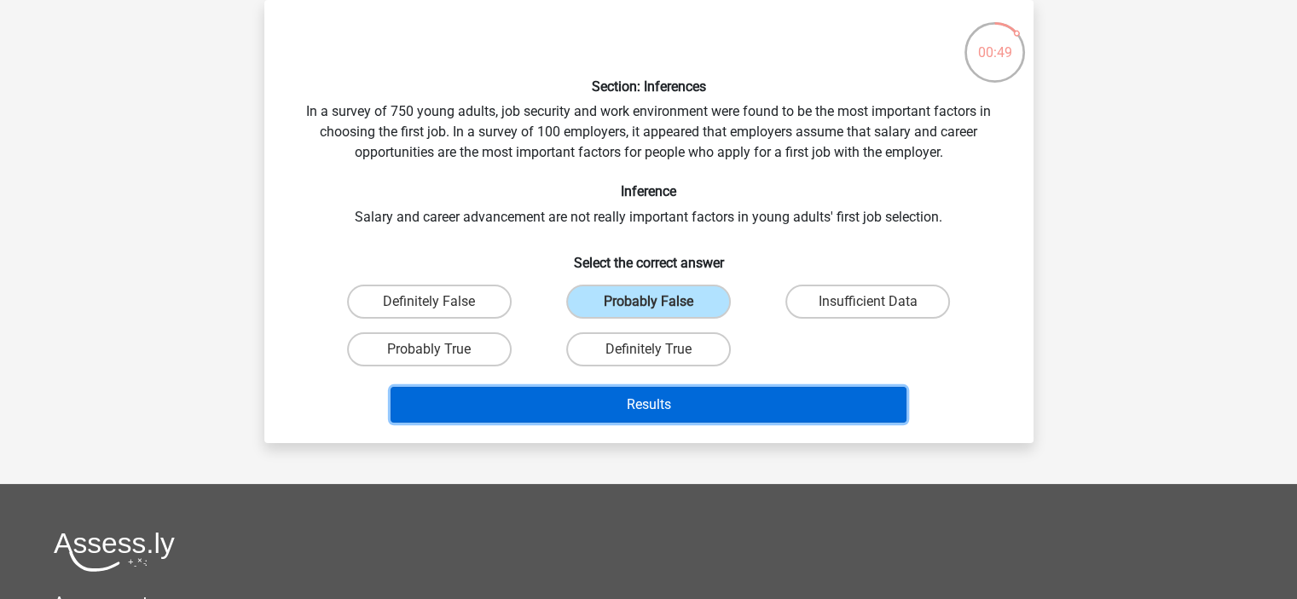
click at [673, 391] on button "Results" at bounding box center [649, 405] width 516 height 36
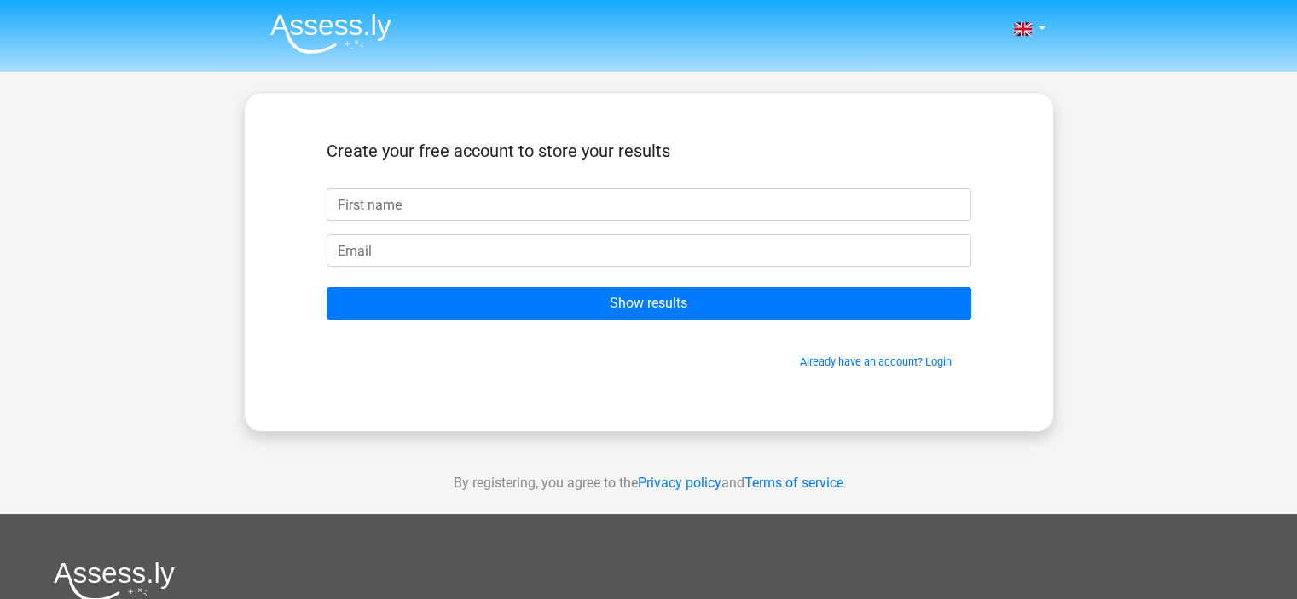
drag, startPoint x: 701, startPoint y: 230, endPoint x: 706, endPoint y: 211, distance: 20.3
click at [706, 211] on form "Create your free account to store your results Show results Already have an acc…" at bounding box center [649, 255] width 645 height 229
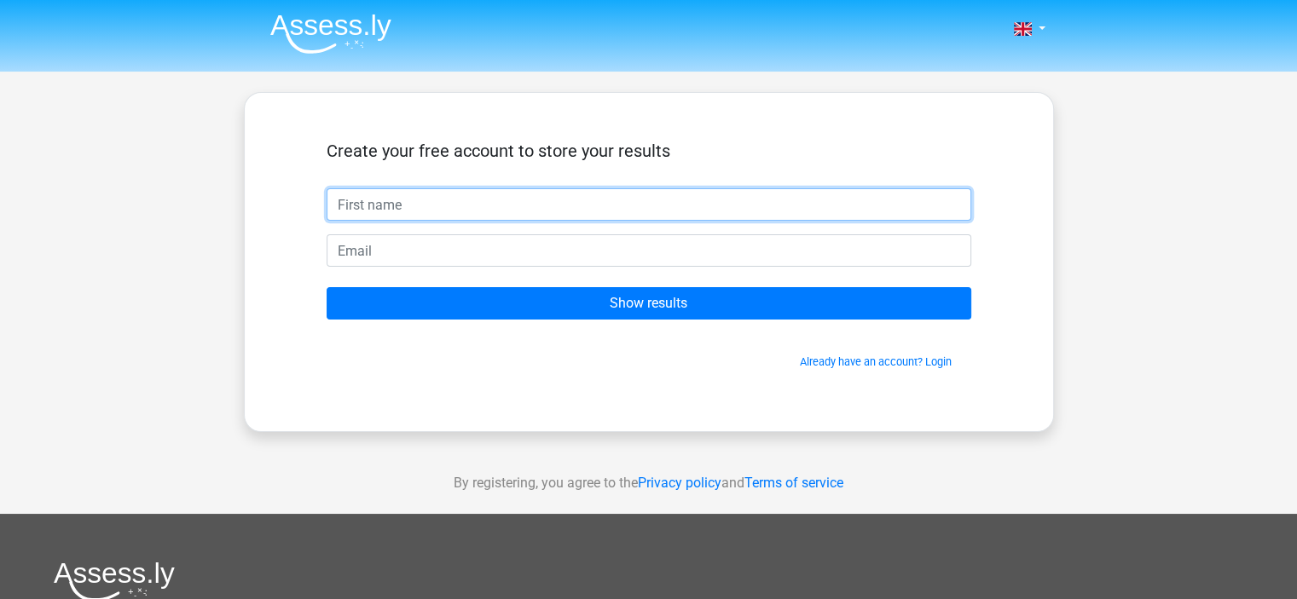
click at [706, 211] on input "text" at bounding box center [649, 204] width 645 height 32
type input "Emily"
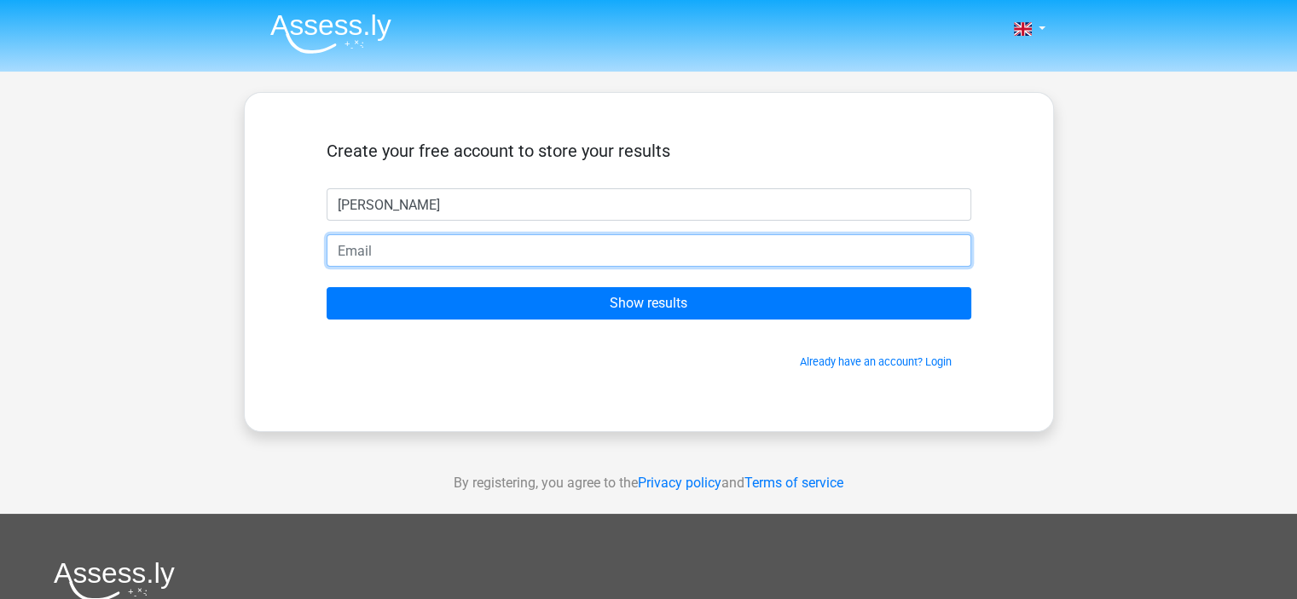
click at [474, 254] on input "email" at bounding box center [649, 250] width 645 height 32
type input "emilylundy14@gmail.com"
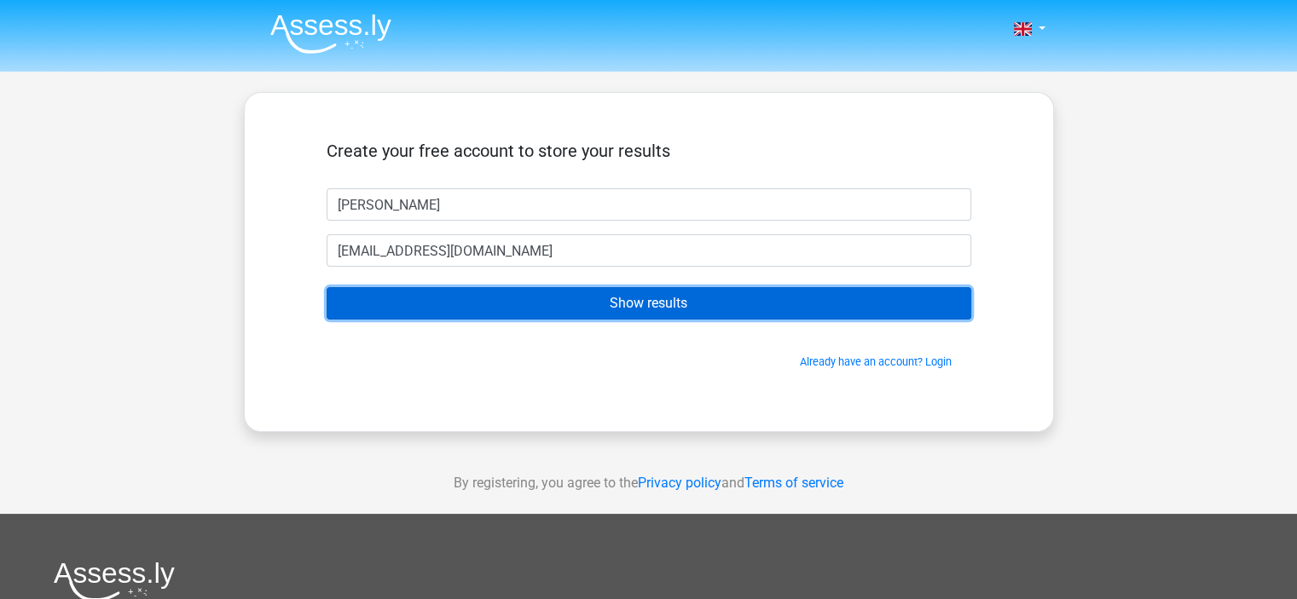
click at [506, 312] on input "Show results" at bounding box center [649, 303] width 645 height 32
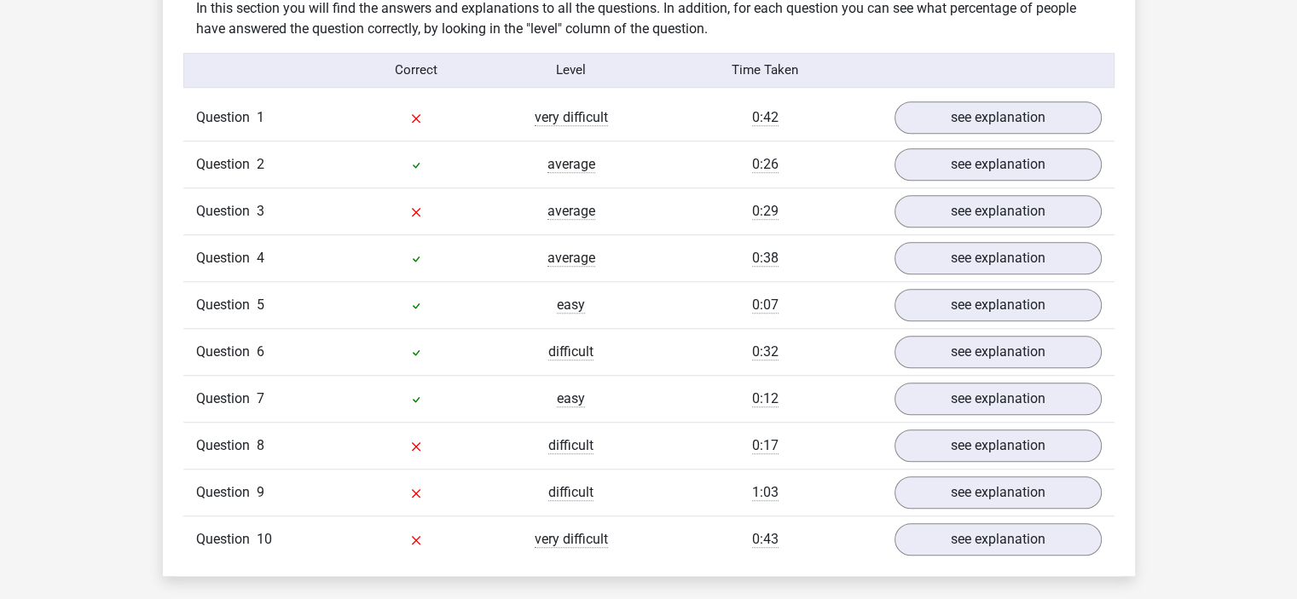
scroll to position [1340, 0]
click at [969, 126] on link "see explanation" at bounding box center [997, 119] width 238 height 38
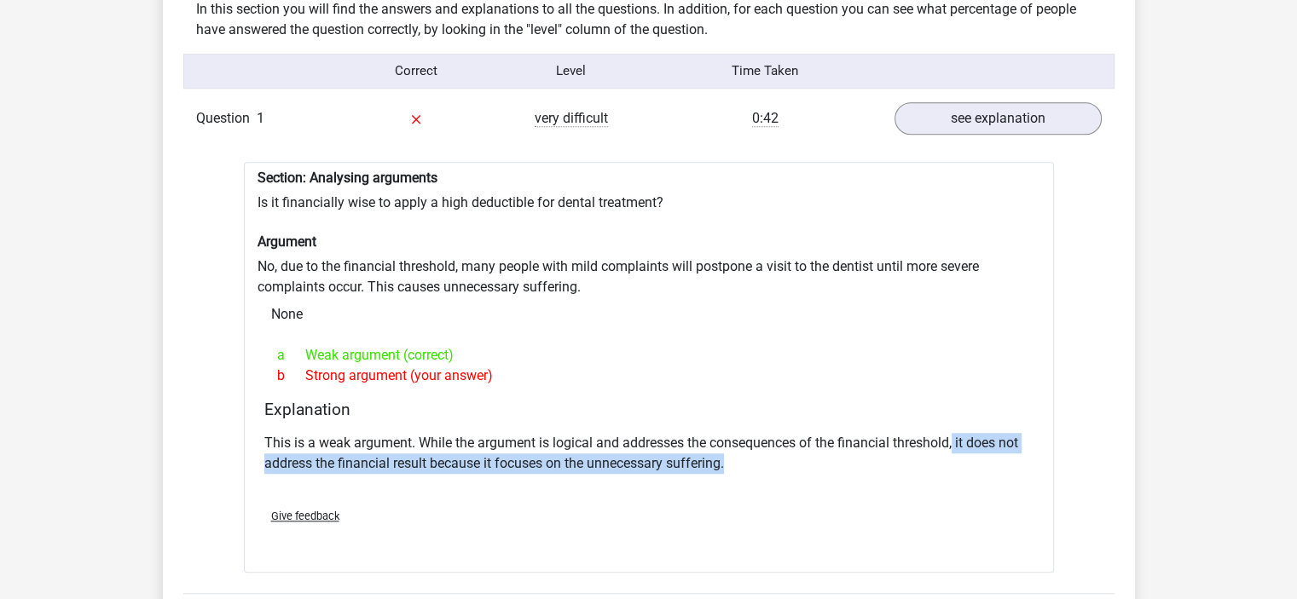
drag, startPoint x: 957, startPoint y: 440, endPoint x: 746, endPoint y: 467, distance: 212.4
click at [746, 467] on p "This is a weak argument. While the argument is logical and addresses the conseq…" at bounding box center [648, 453] width 769 height 41
click at [1064, 103] on link "see explanation" at bounding box center [997, 119] width 238 height 38
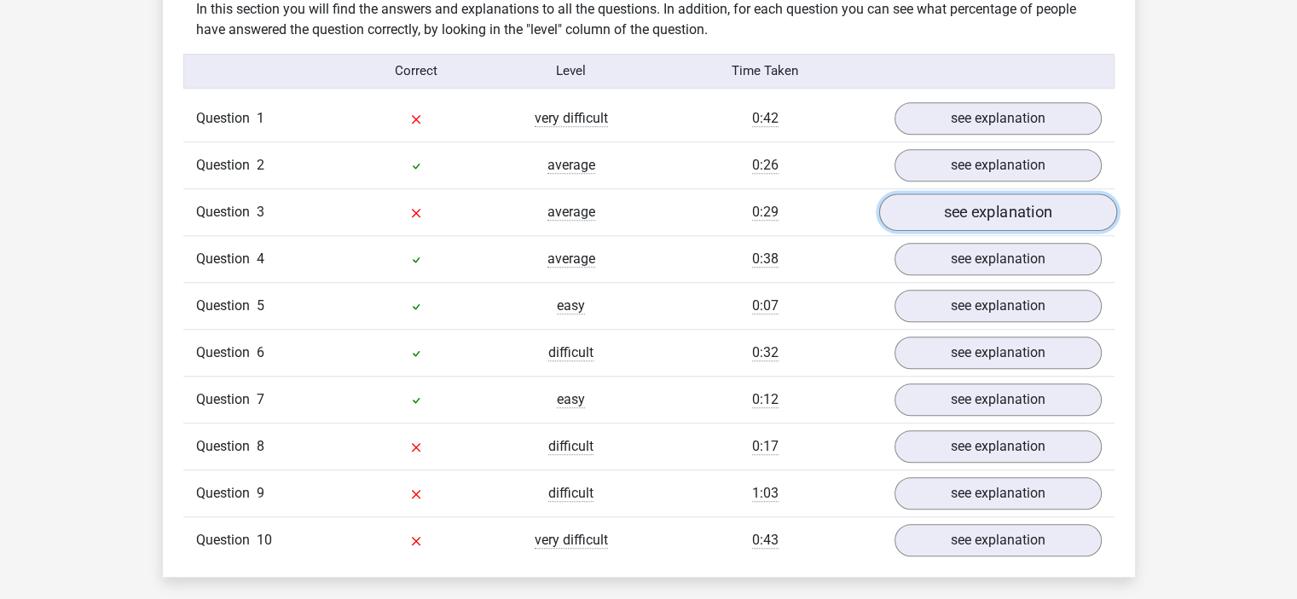
click at [998, 201] on link "see explanation" at bounding box center [997, 213] width 238 height 38
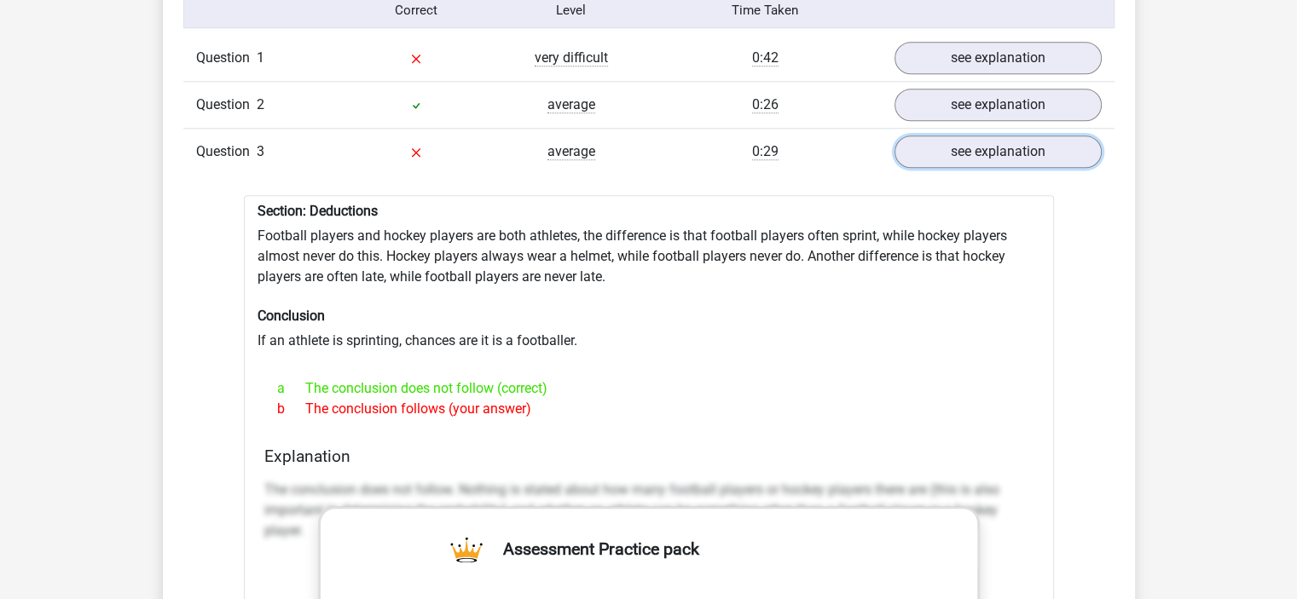
scroll to position [1356, 0]
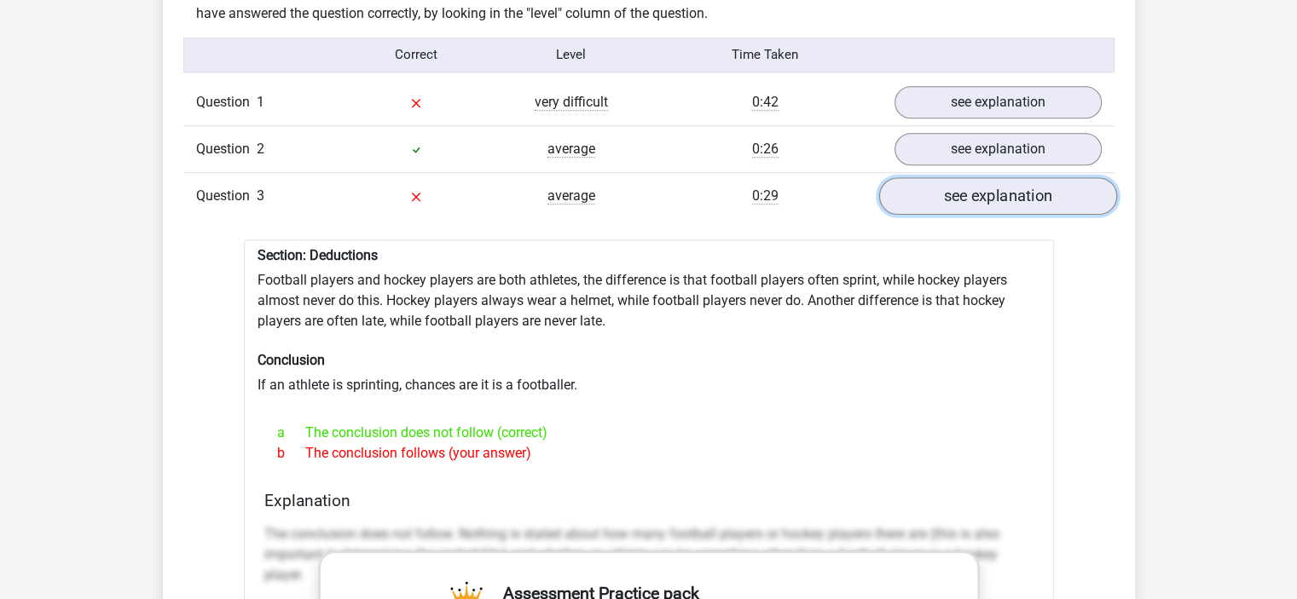
click at [989, 188] on link "see explanation" at bounding box center [997, 196] width 238 height 38
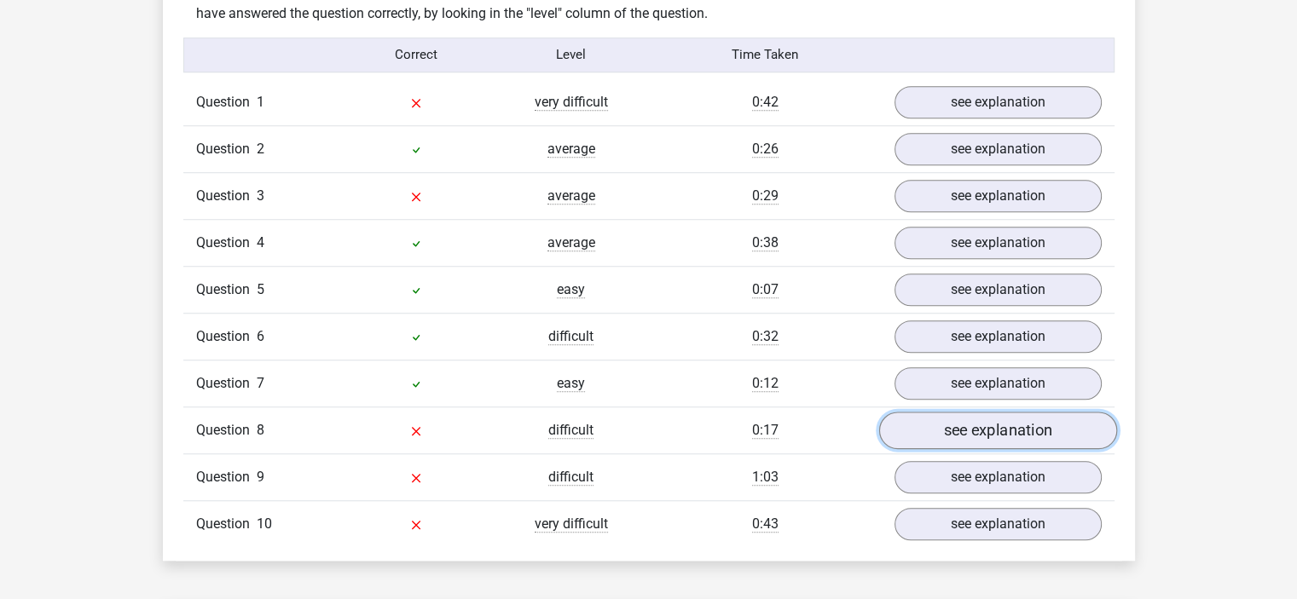
click at [948, 425] on link "see explanation" at bounding box center [997, 431] width 238 height 38
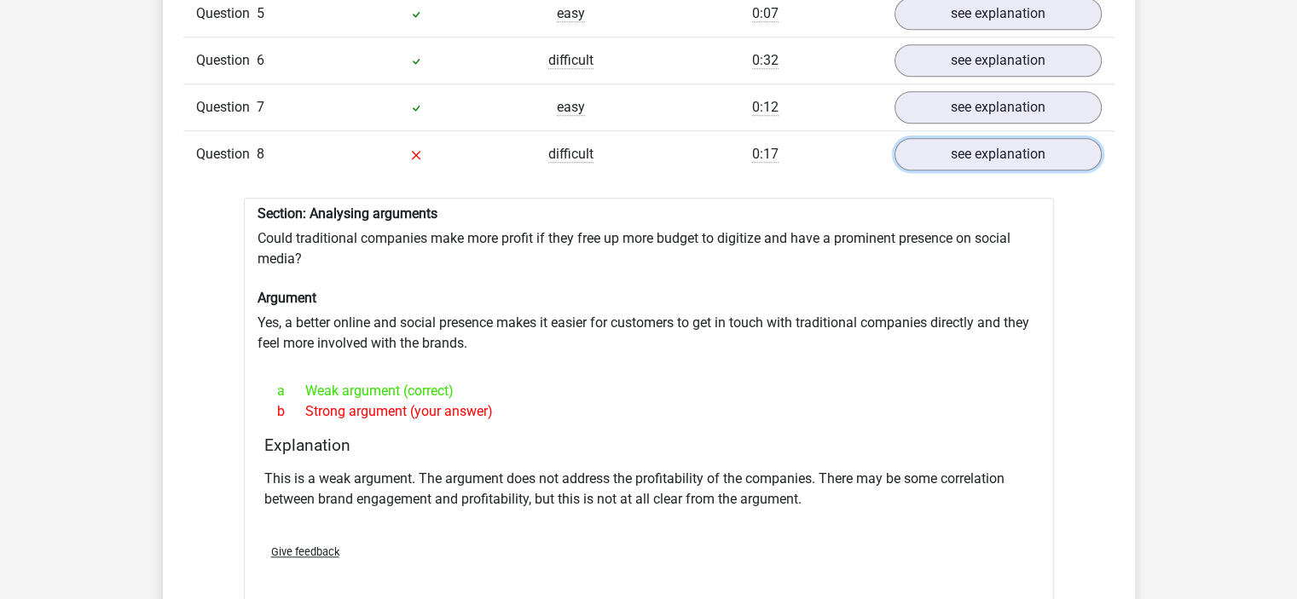
scroll to position [1633, 0]
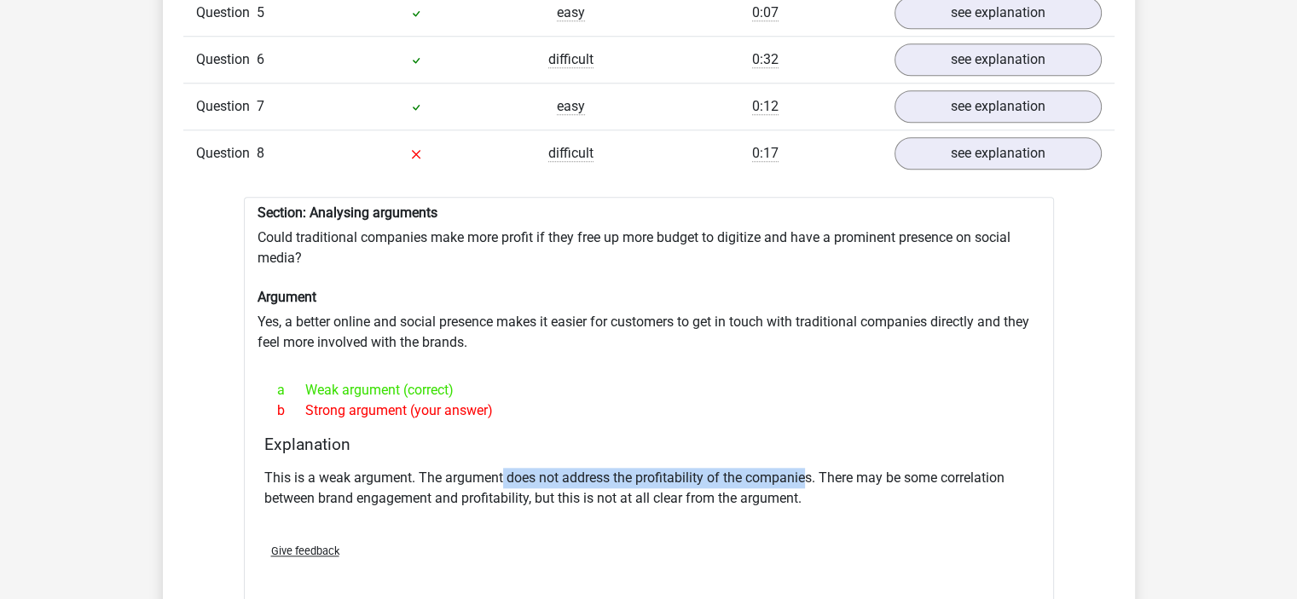
drag, startPoint x: 503, startPoint y: 472, endPoint x: 809, endPoint y: 477, distance: 306.1
click at [809, 477] on p "This is a weak argument. The argument does not address the profitability of the…" at bounding box center [648, 488] width 769 height 41
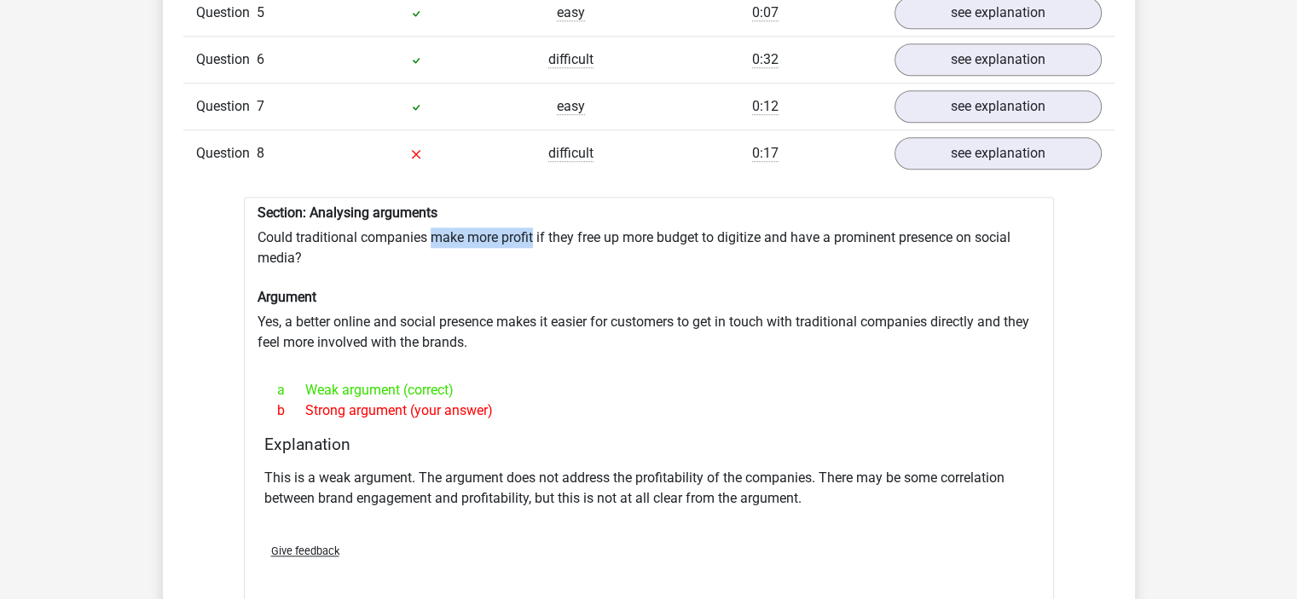
drag, startPoint x: 432, startPoint y: 237, endPoint x: 534, endPoint y: 239, distance: 101.5
click at [534, 239] on div "Section: Analysing arguments Could traditional companies make more profit if th…" at bounding box center [649, 403] width 810 height 412
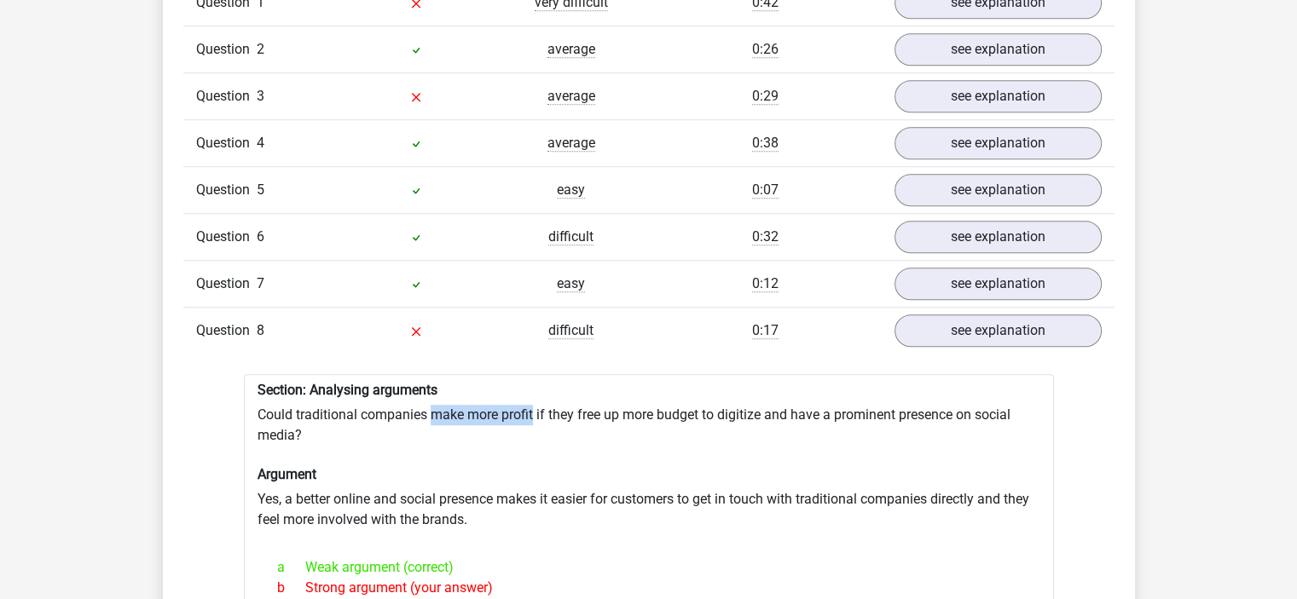
scroll to position [1436, 0]
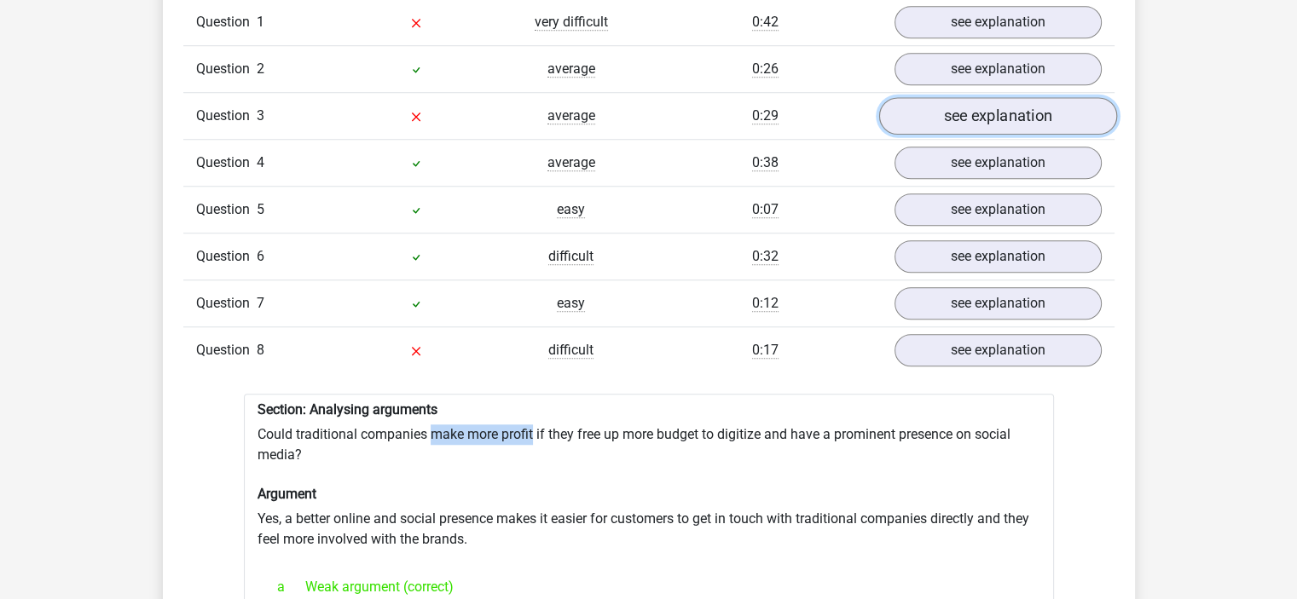
click at [1023, 109] on link "see explanation" at bounding box center [997, 116] width 238 height 38
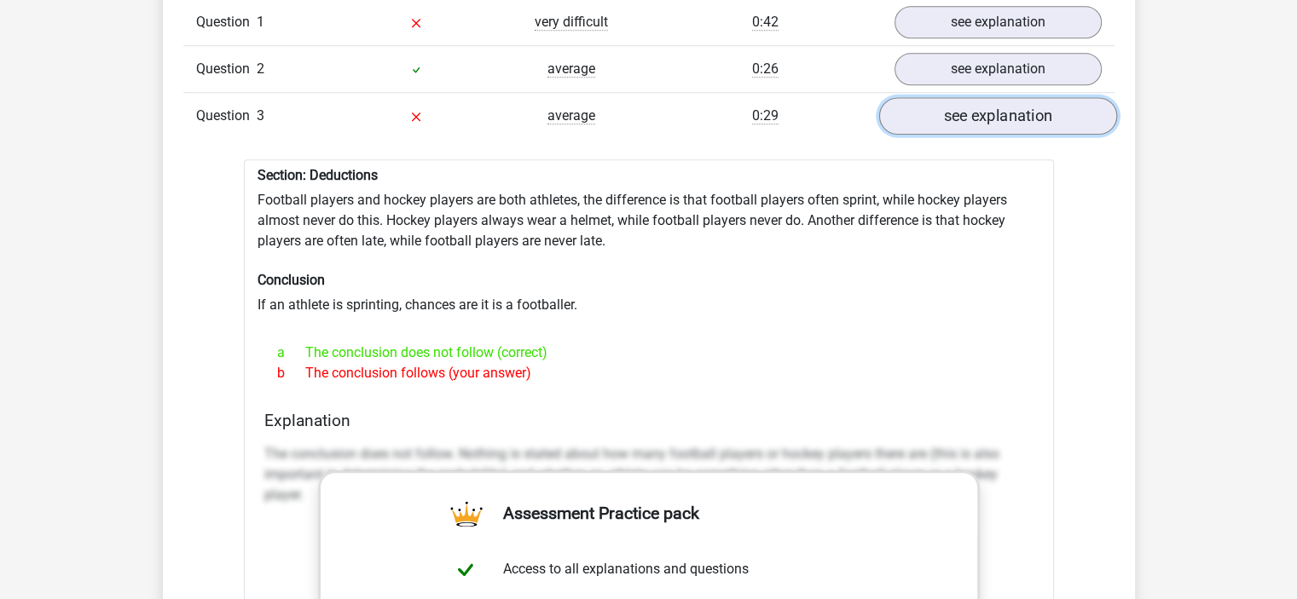
click at [1019, 119] on link "see explanation" at bounding box center [997, 116] width 238 height 38
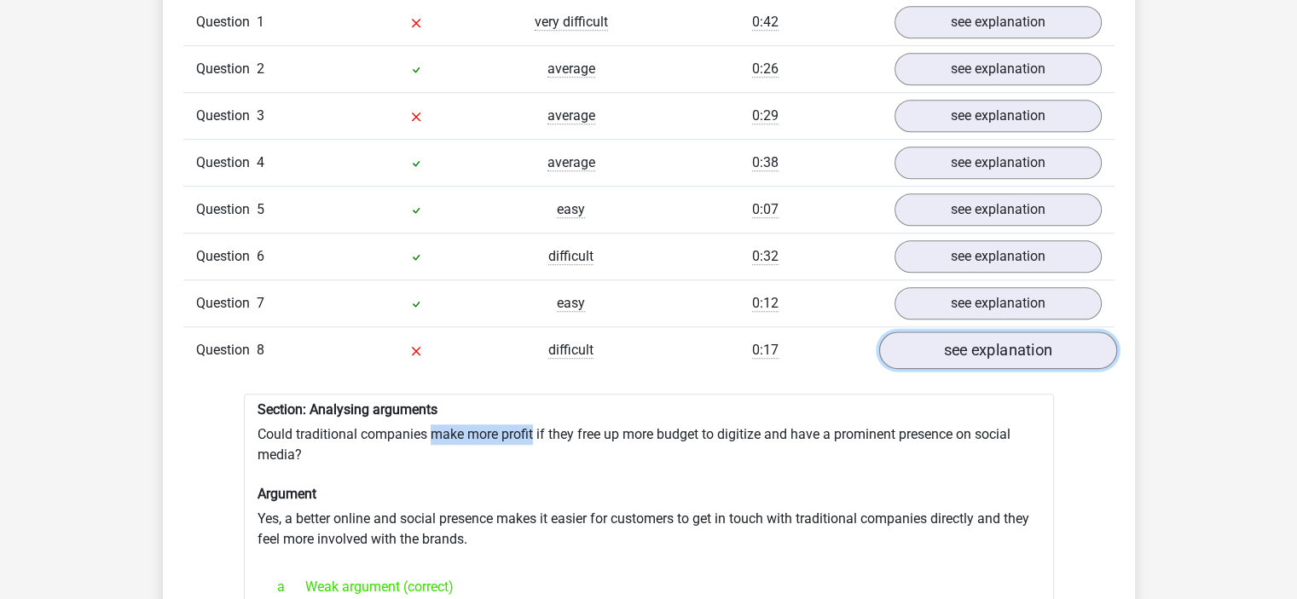
click at [990, 360] on link "see explanation" at bounding box center [997, 351] width 238 height 38
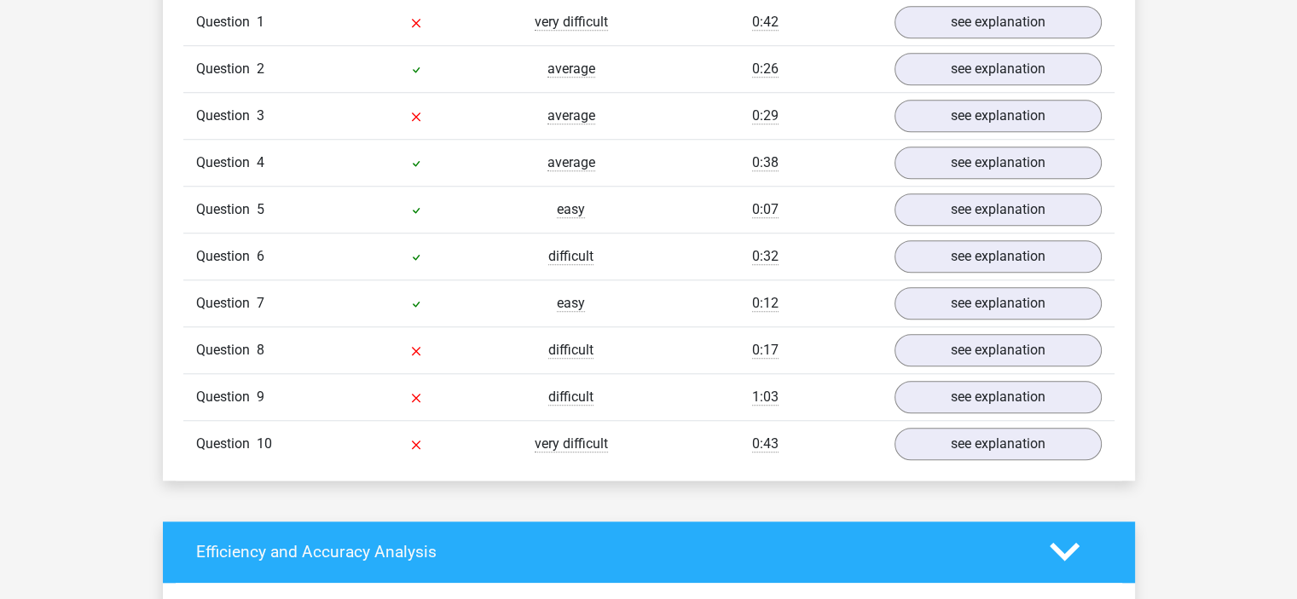
click at [990, 410] on div "Question 9 difficult 1:03 see explanation" at bounding box center [648, 396] width 931 height 47
click at [996, 402] on link "see explanation" at bounding box center [997, 398] width 238 height 38
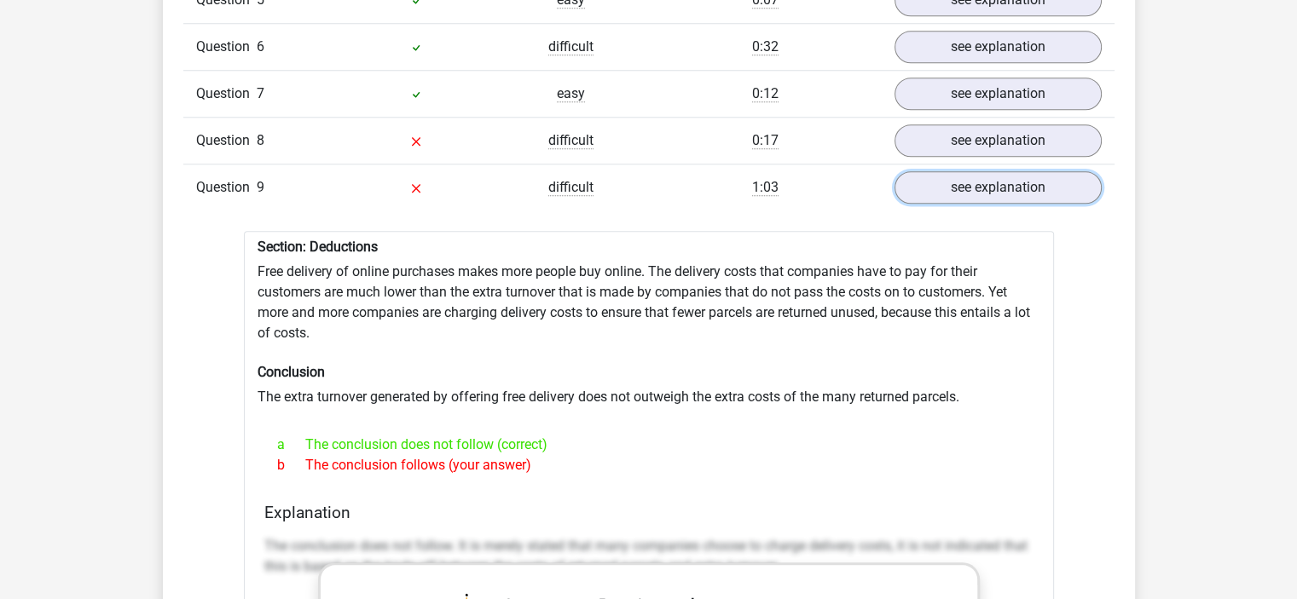
scroll to position [1653, 0]
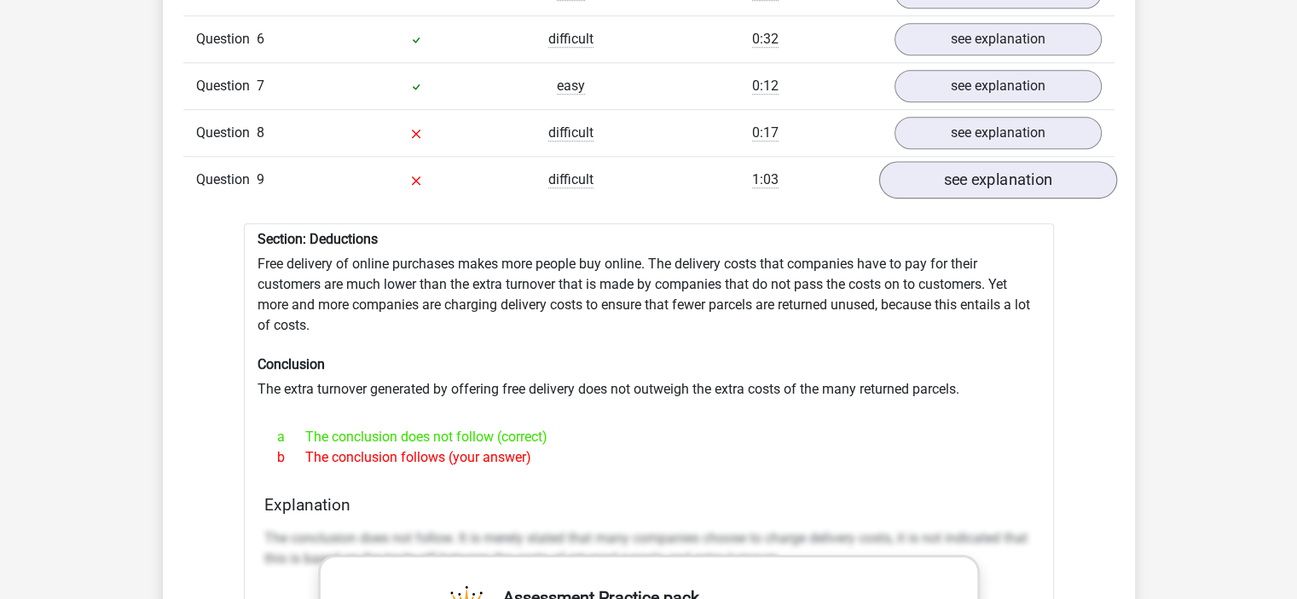
drag, startPoint x: 1012, startPoint y: 208, endPoint x: 1020, endPoint y: 190, distance: 19.5
click at [1020, 190] on div "Question 1 very difficult 0:42 see explanation Section: Analysing arguments Is …" at bounding box center [649, 481] width 906 height 1398
click at [1020, 190] on link "see explanation" at bounding box center [997, 180] width 238 height 38
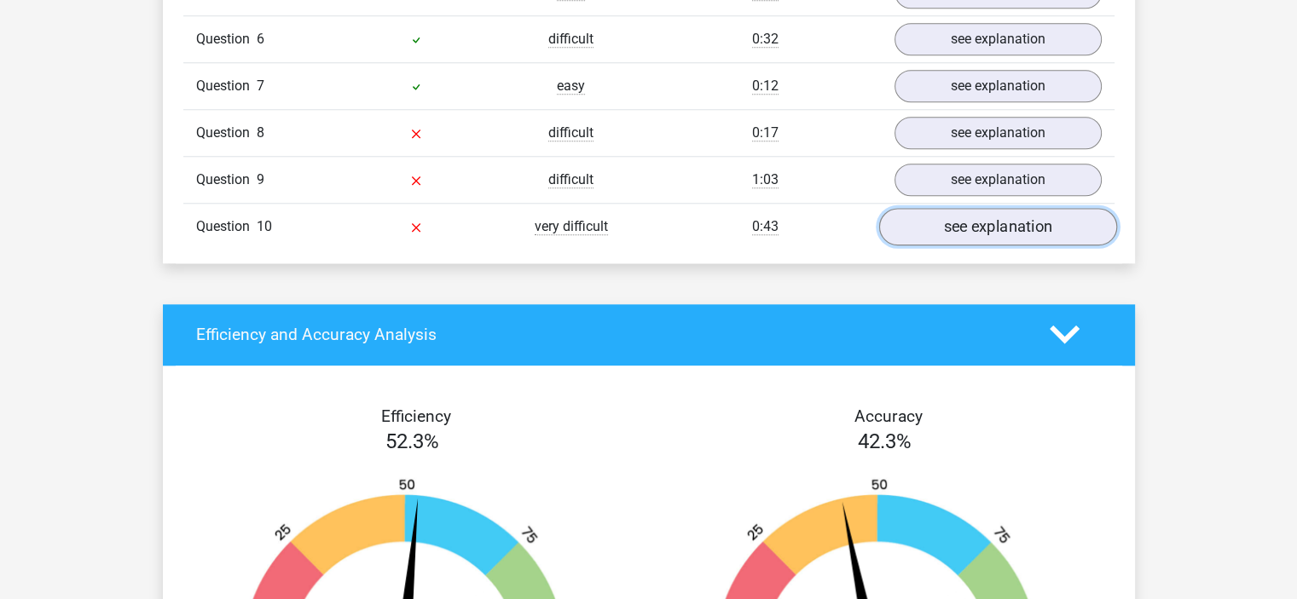
click at [1012, 211] on link "see explanation" at bounding box center [997, 227] width 238 height 38
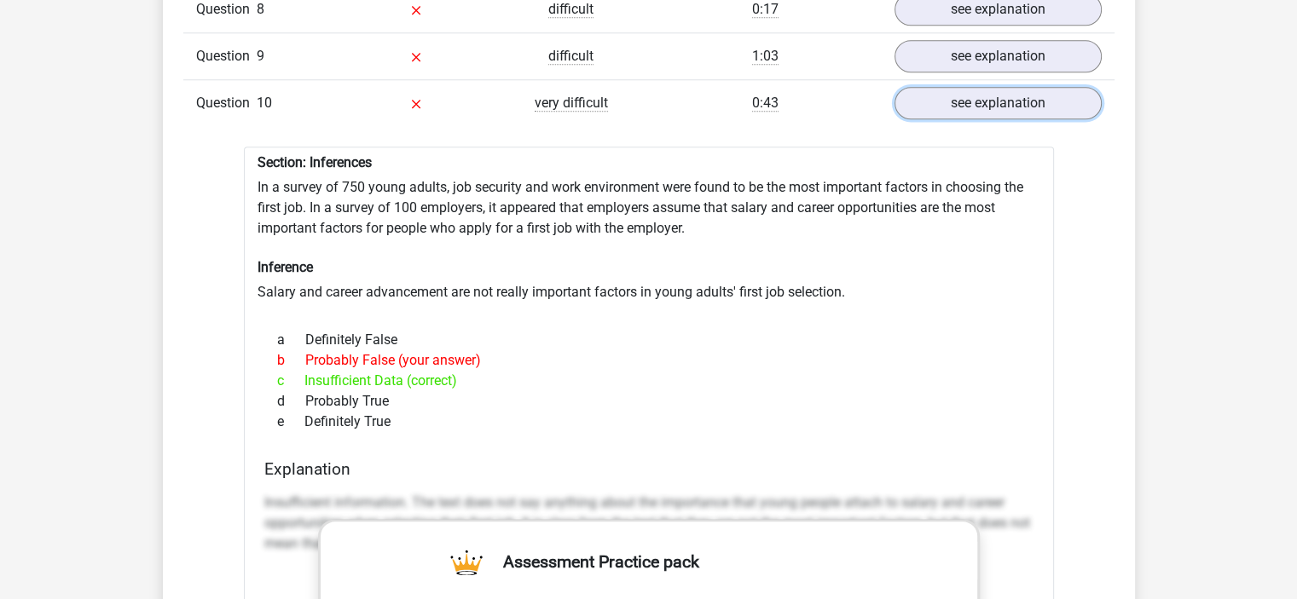
scroll to position [1861, 0]
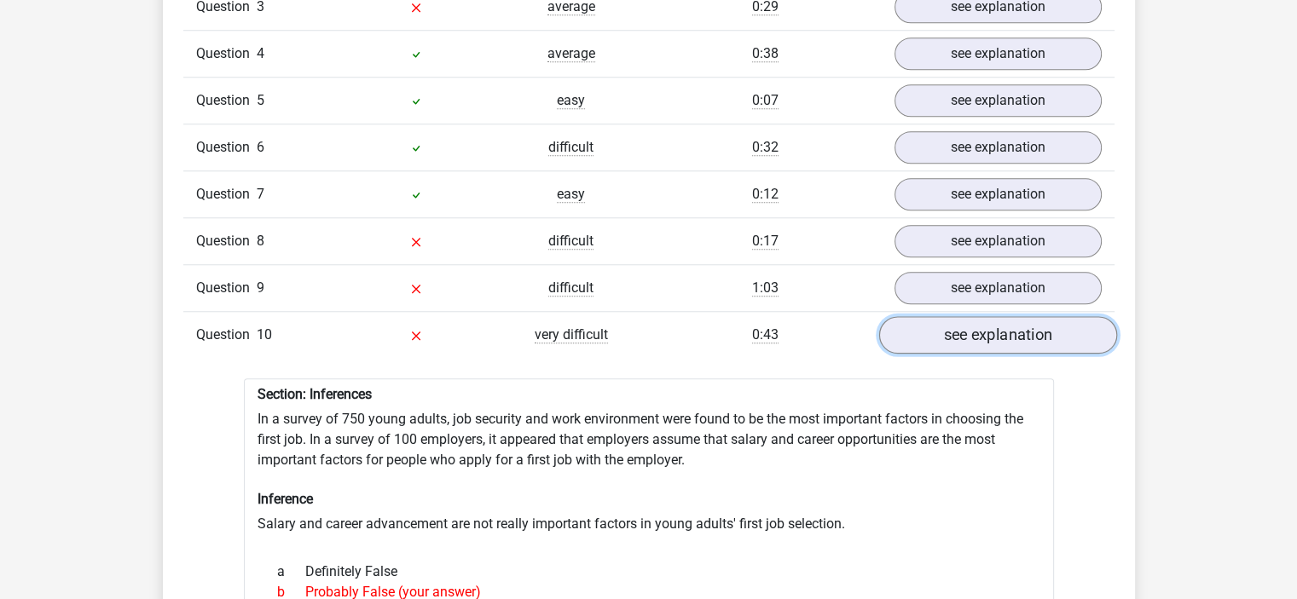
click at [1027, 323] on link "see explanation" at bounding box center [997, 335] width 238 height 38
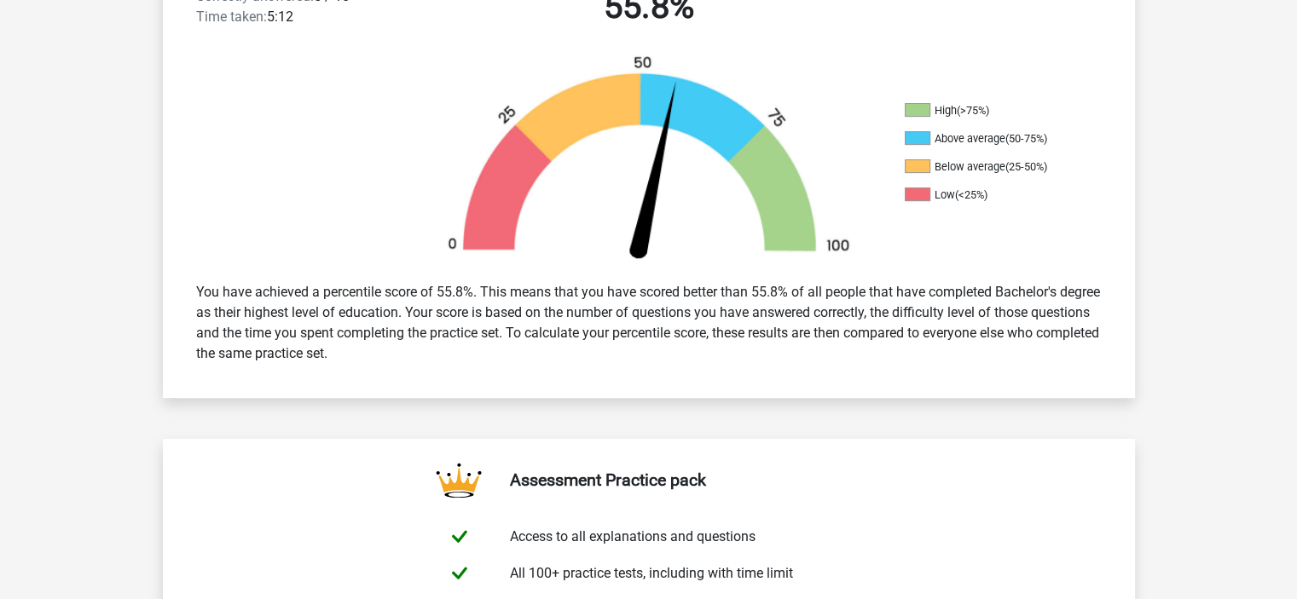
scroll to position [391, 0]
